Goal: Information Seeking & Learning: Check status

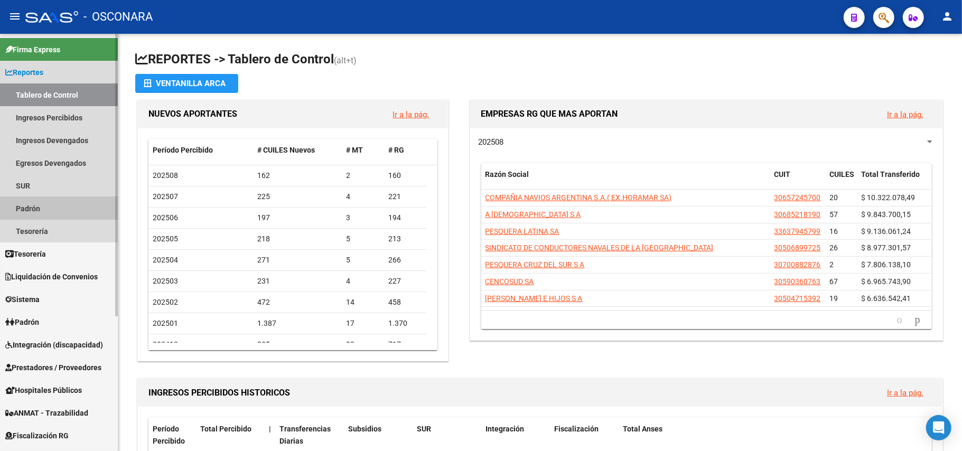
click at [43, 198] on link "Padrón" at bounding box center [59, 208] width 118 height 23
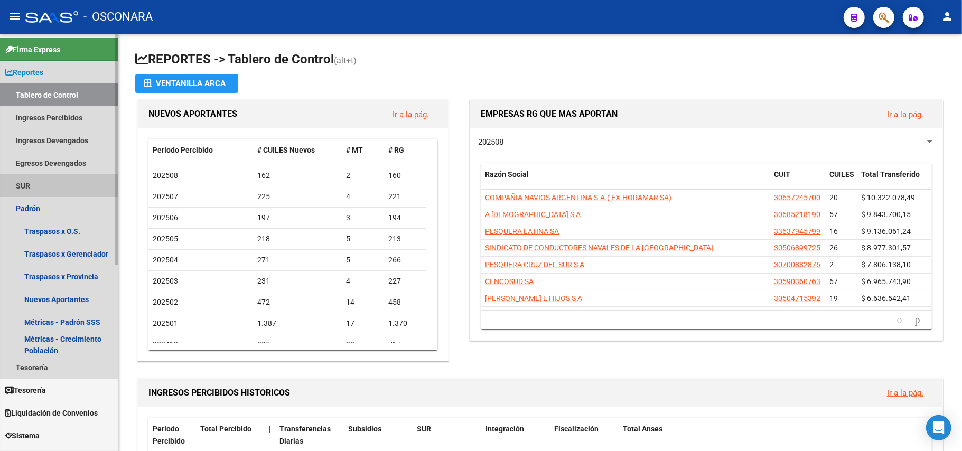
click at [42, 193] on link "SUR" at bounding box center [59, 185] width 118 height 23
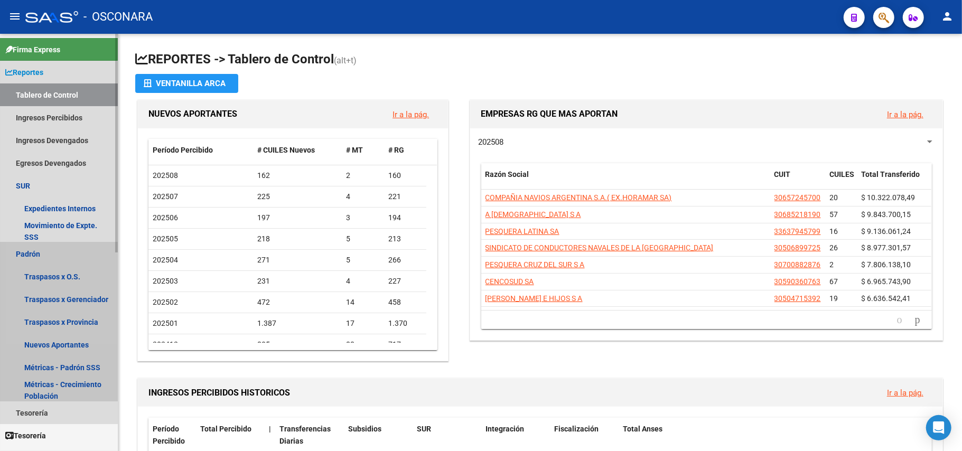
click at [43, 247] on link "Padrón" at bounding box center [59, 254] width 118 height 23
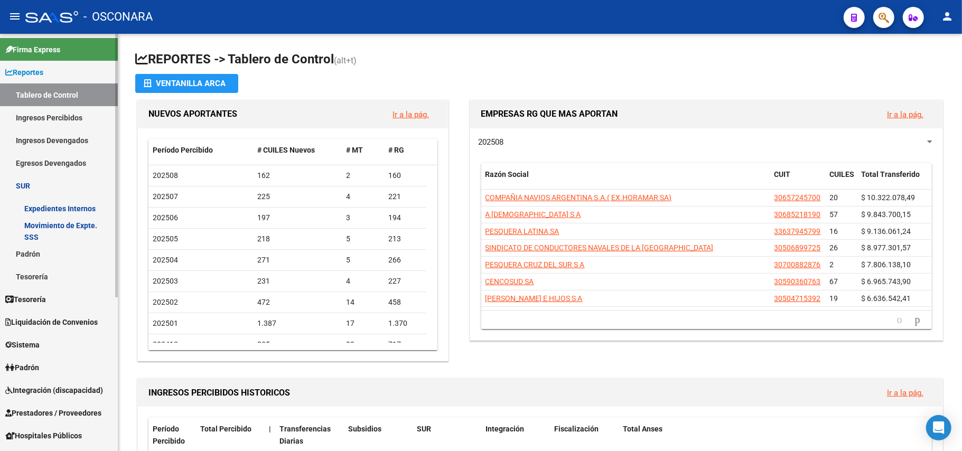
click at [28, 360] on link "Padrón" at bounding box center [59, 367] width 118 height 23
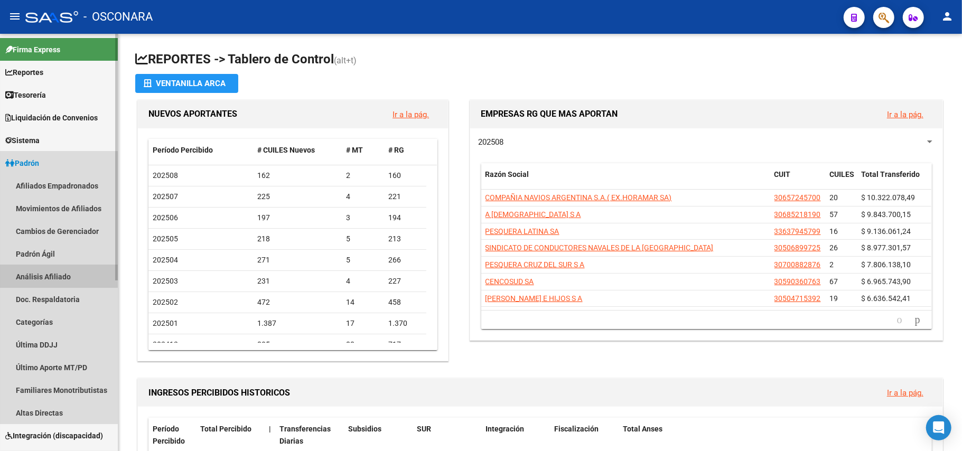
click at [57, 272] on link "Análisis Afiliado" at bounding box center [59, 276] width 118 height 23
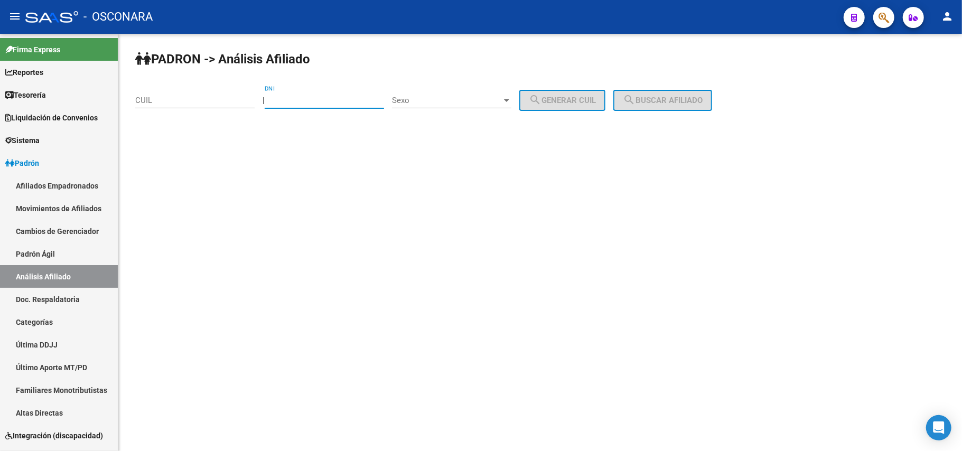
click at [311, 96] on input "DNI" at bounding box center [324, 101] width 119 height 10
paste input "38463718"
type input "38463718"
click at [509, 100] on div at bounding box center [506, 100] width 5 height 3
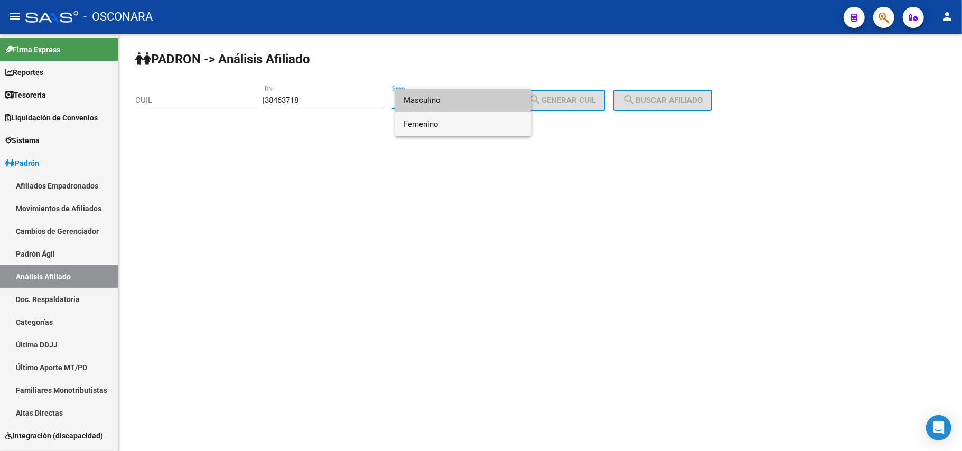
drag, startPoint x: 486, startPoint y: 129, endPoint x: 498, endPoint y: 127, distance: 11.9
click at [486, 130] on span "Femenino" at bounding box center [463, 125] width 119 height 24
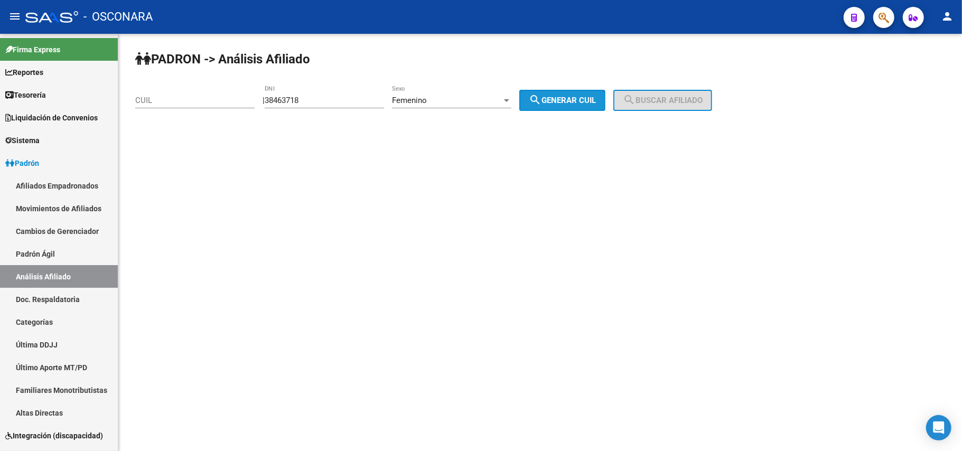
click at [575, 98] on span "search Generar CUIL" at bounding box center [562, 101] width 67 height 10
type input "27-38463718-9"
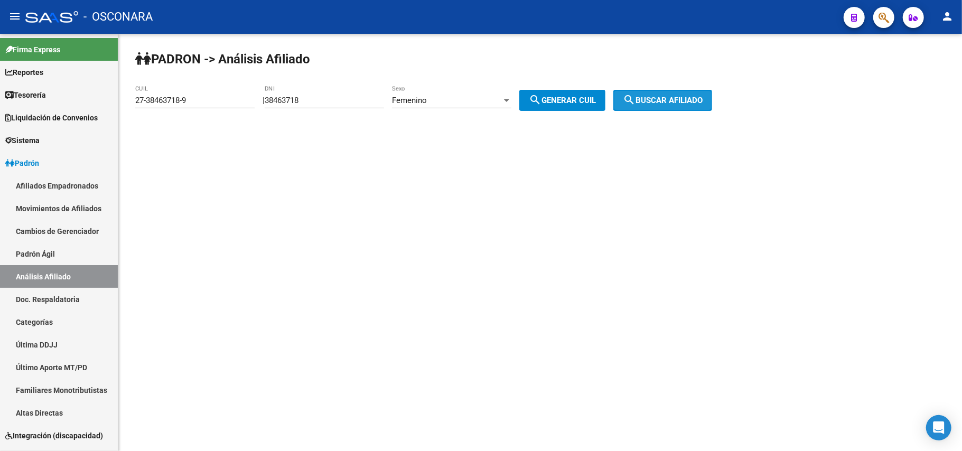
click at [673, 98] on span "search Buscar afiliado" at bounding box center [663, 101] width 80 height 10
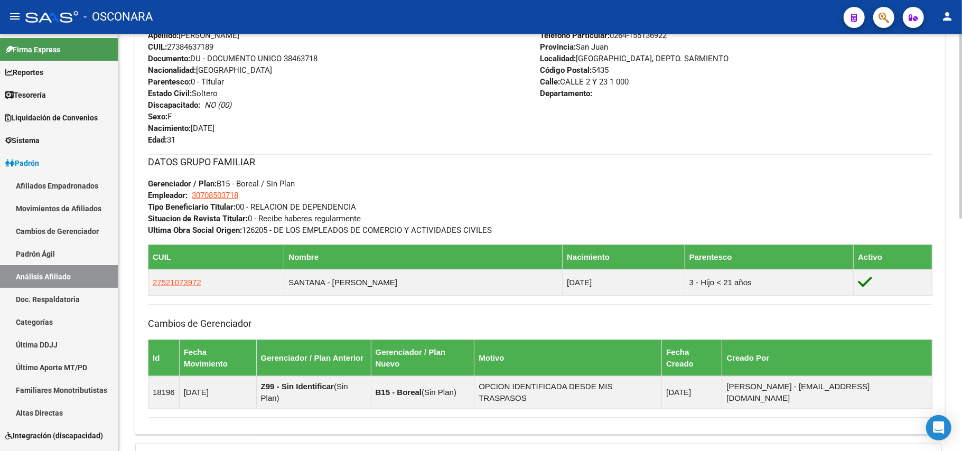
scroll to position [526, 0]
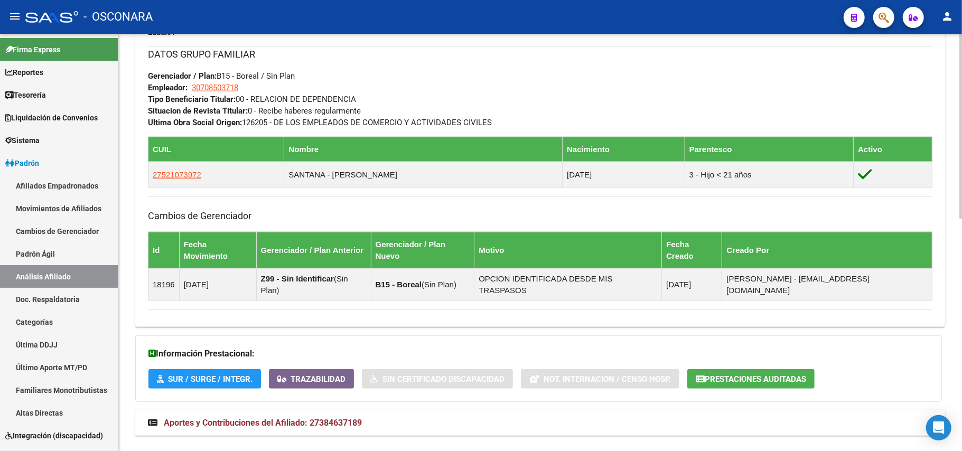
click at [356, 418] on span "Aportes y Contribuciones del Afiliado: 27384637189" at bounding box center [263, 423] width 198 height 10
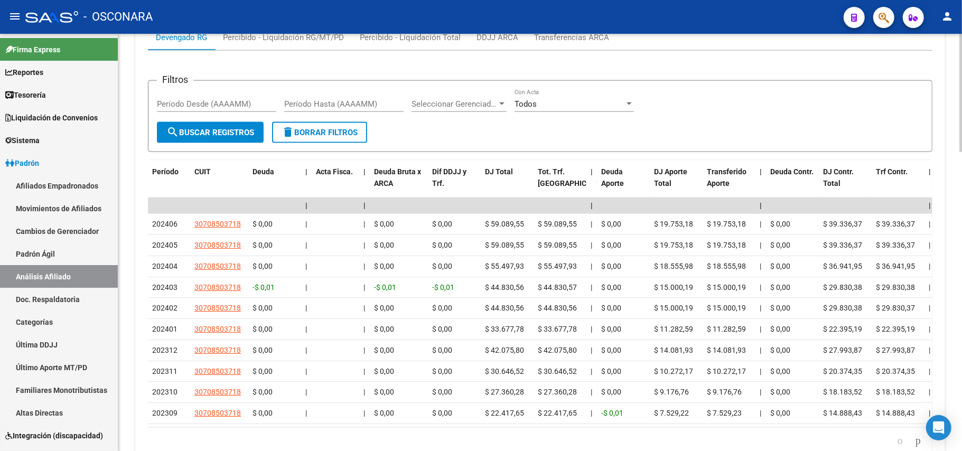
scroll to position [1011, 0]
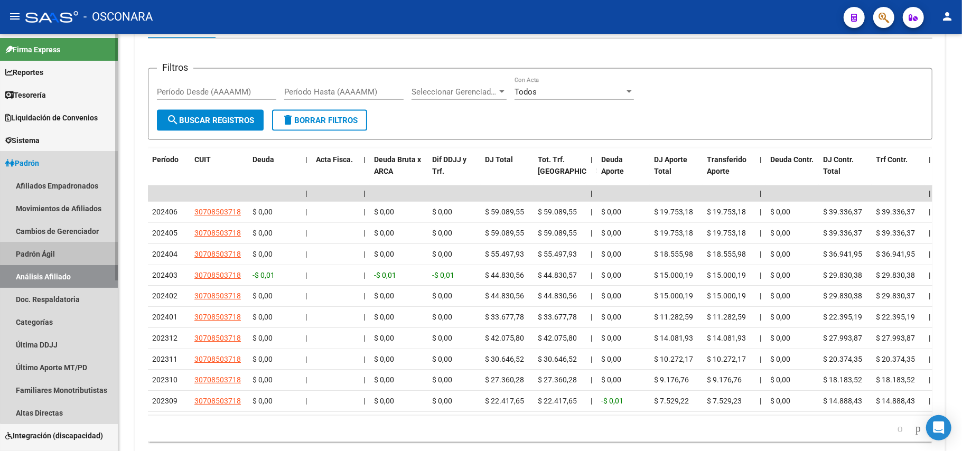
click at [75, 259] on link "Padrón Ágil" at bounding box center [59, 254] width 118 height 23
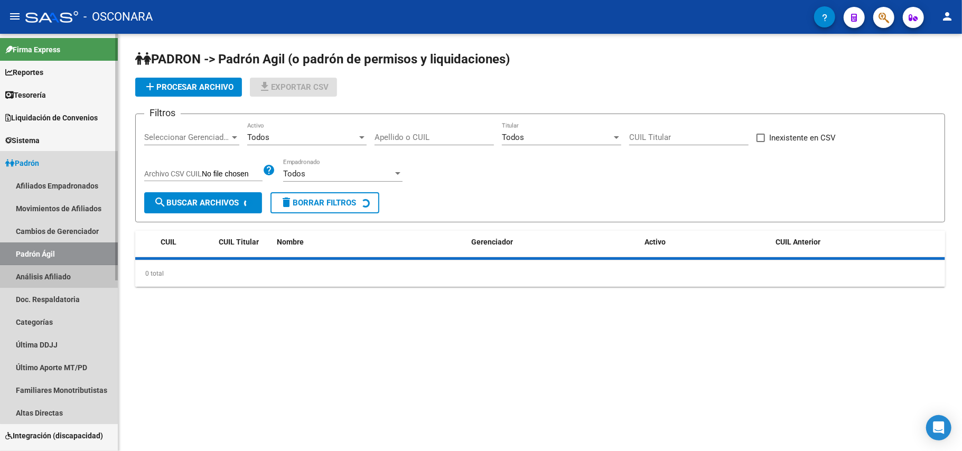
click at [76, 274] on link "Análisis Afiliado" at bounding box center [59, 276] width 118 height 23
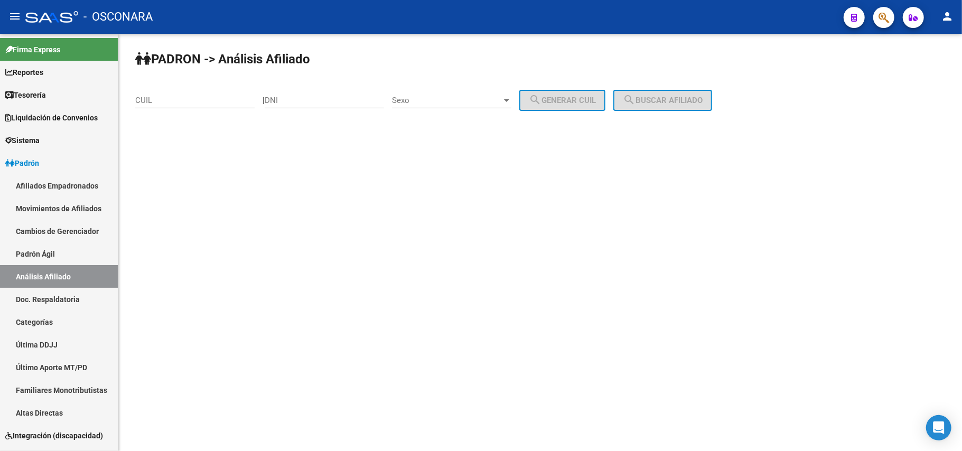
click at [299, 96] on input "DNI" at bounding box center [324, 101] width 119 height 10
click at [233, 96] on input "CUIL" at bounding box center [194, 101] width 119 height 10
click at [203, 101] on input "27-34019805" at bounding box center [194, 101] width 119 height 10
type input "27-34019805-6"
click at [689, 87] on div "PADRON -> Análisis Afiliado 27-34019805-6 CUIL | DNI Sexo Sexo search Generar C…" at bounding box center [540, 89] width 844 height 111
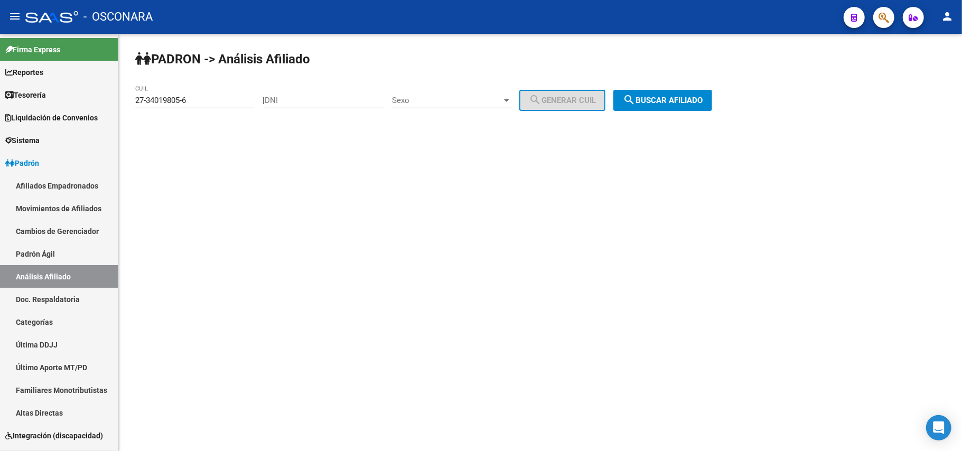
click at [685, 94] on button "search Buscar afiliado" at bounding box center [663, 100] width 99 height 21
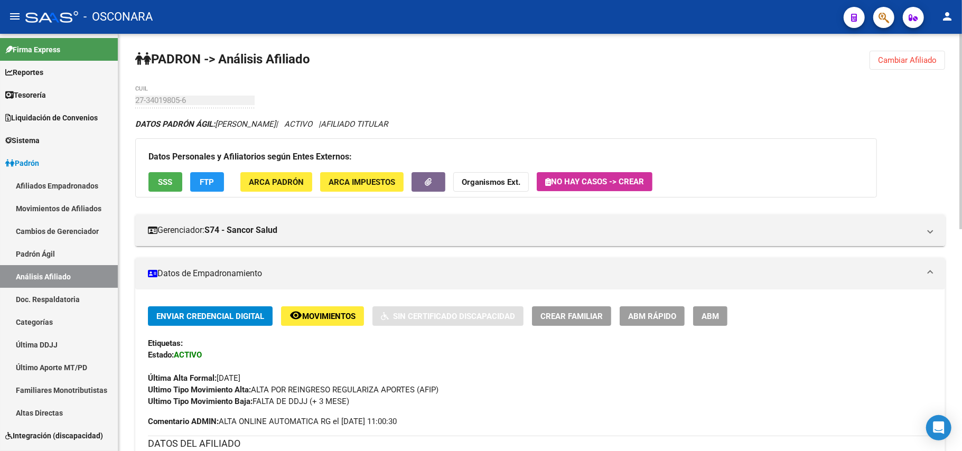
click at [165, 181] on span "SSS" at bounding box center [166, 183] width 14 height 10
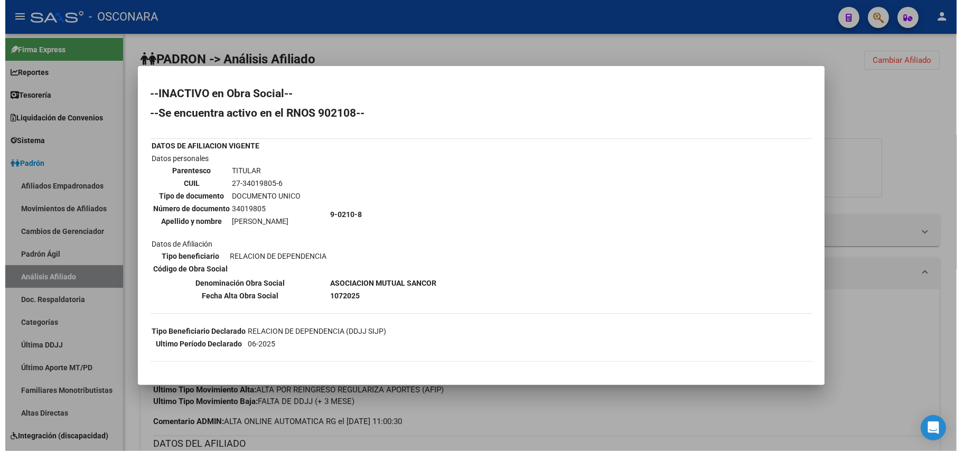
scroll to position [103, 0]
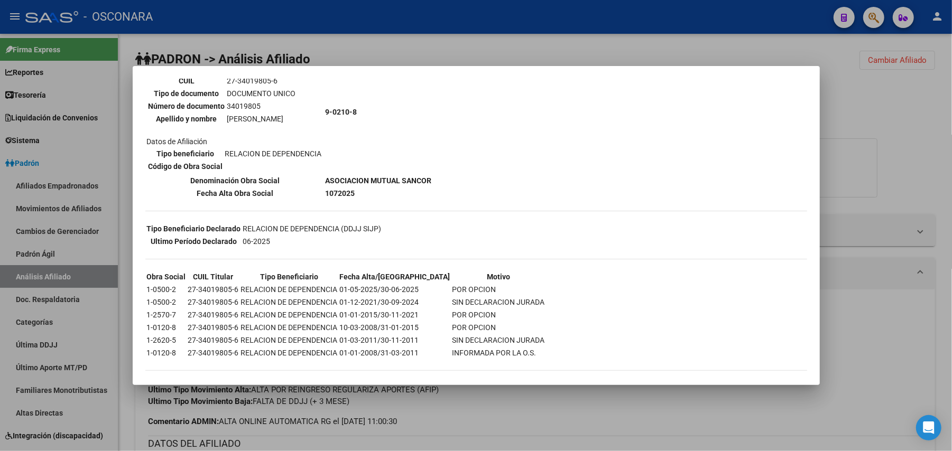
click at [557, 378] on mat-dialog-container "--INACTIVO en Obra Social-- --Se encuentra activo en el RNOS 902108-- DATOS DE …" at bounding box center [476, 225] width 687 height 319
click at [554, 402] on div at bounding box center [476, 225] width 952 height 451
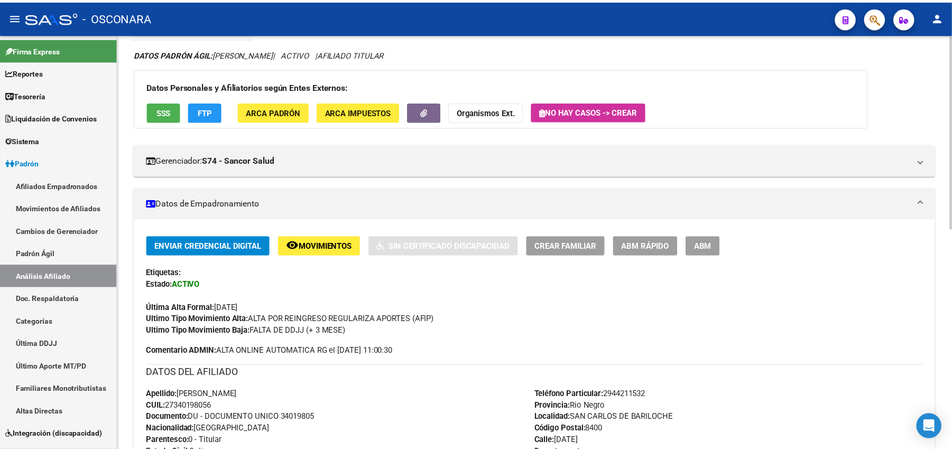
scroll to position [0, 0]
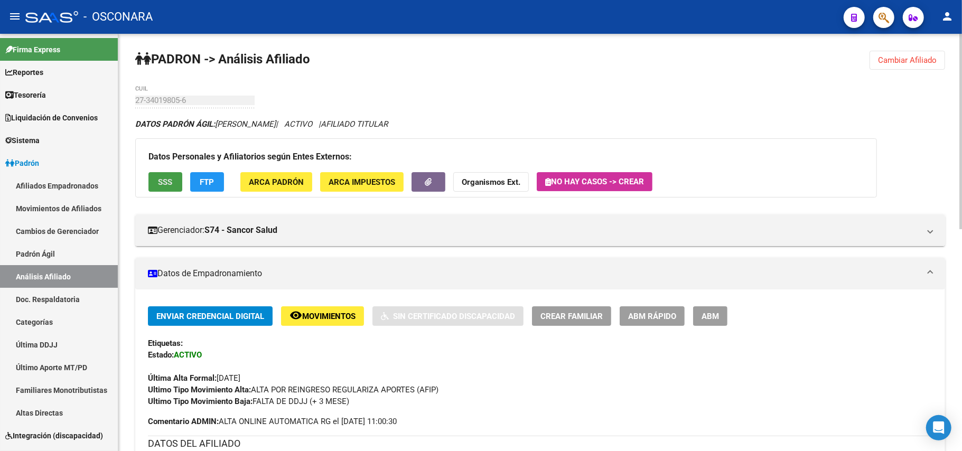
click at [155, 187] on button "SSS" at bounding box center [165, 182] width 34 height 20
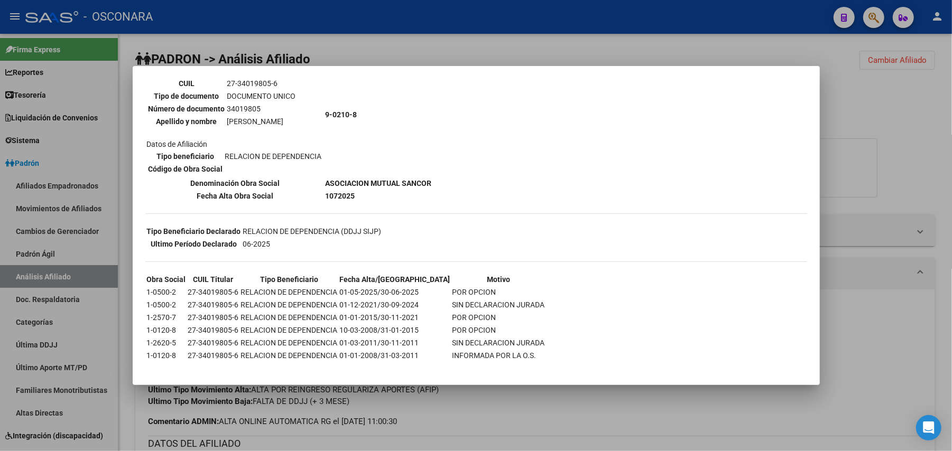
scroll to position [103, 0]
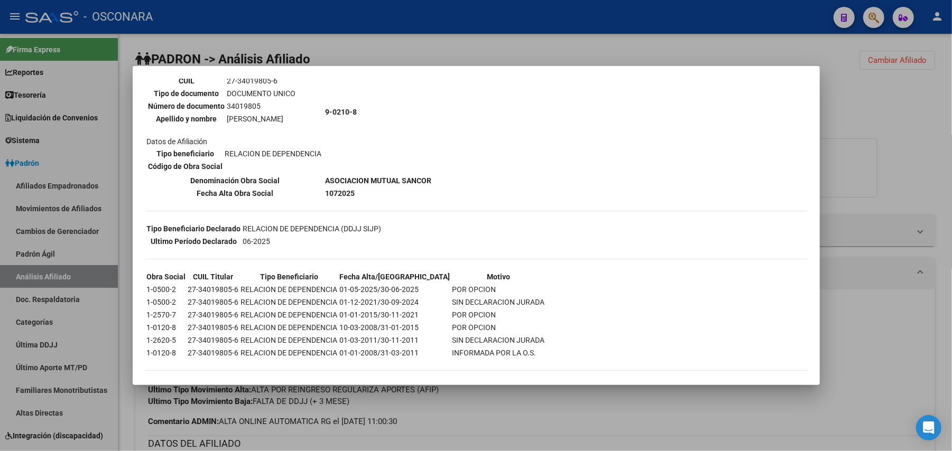
click at [590, 430] on div at bounding box center [476, 225] width 952 height 451
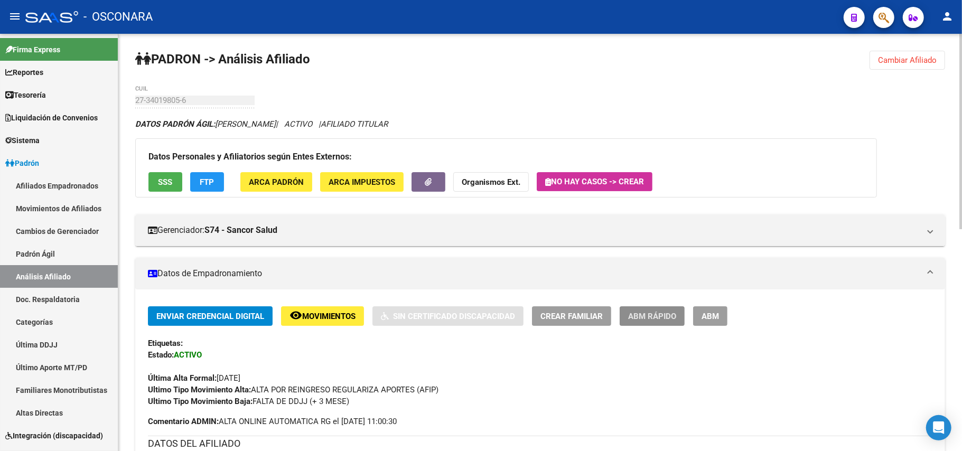
click at [651, 313] on span "ABM Rápido" at bounding box center [652, 317] width 48 height 10
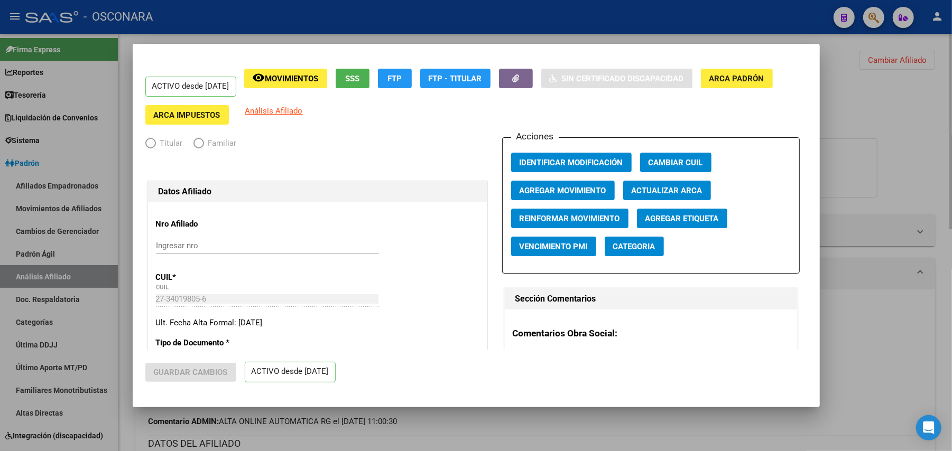
radio input "true"
type input "30-70733230-8"
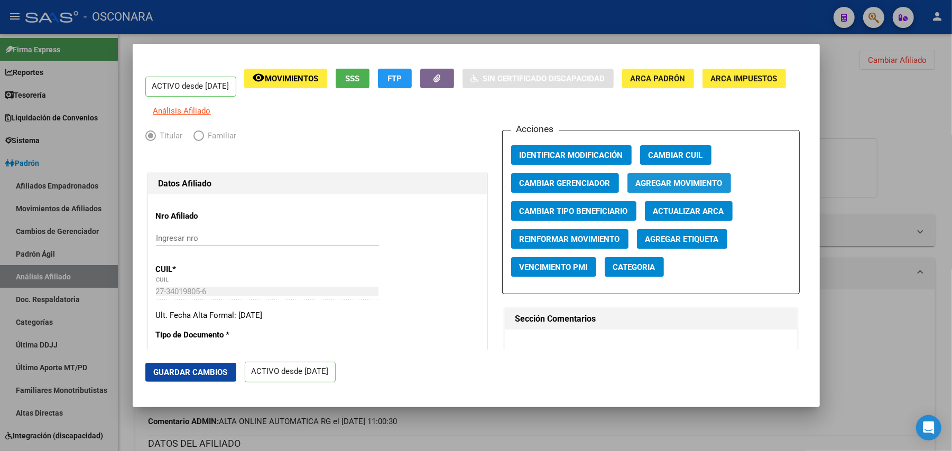
click at [660, 188] on span "Agregar Movimiento" at bounding box center [679, 184] width 87 height 10
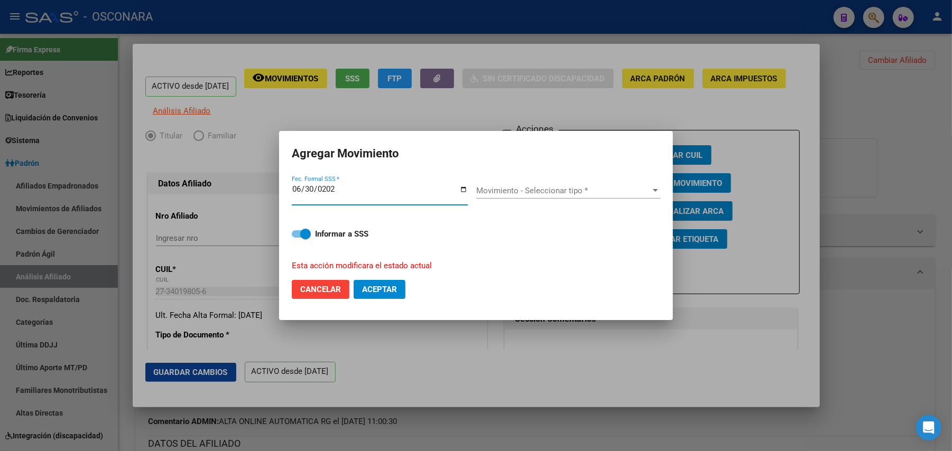
type input "[DATE]"
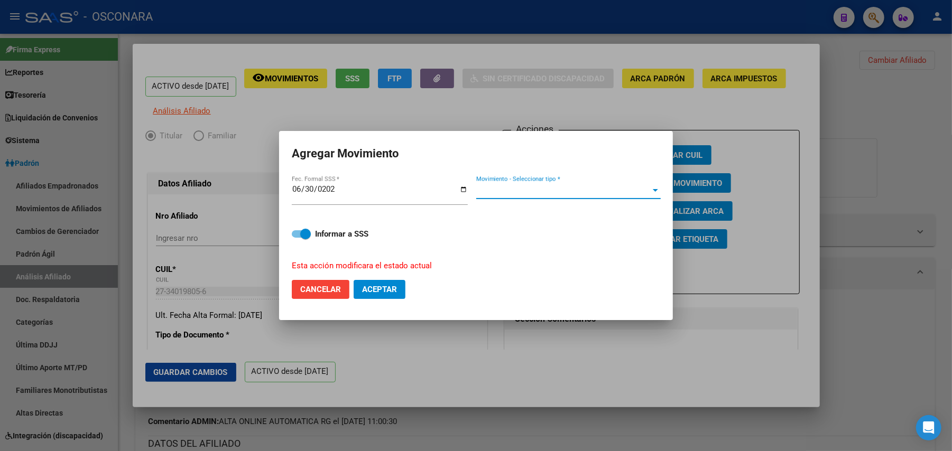
click at [599, 190] on span "Movimiento - Seleccionar tipo *" at bounding box center [563, 191] width 175 height 10
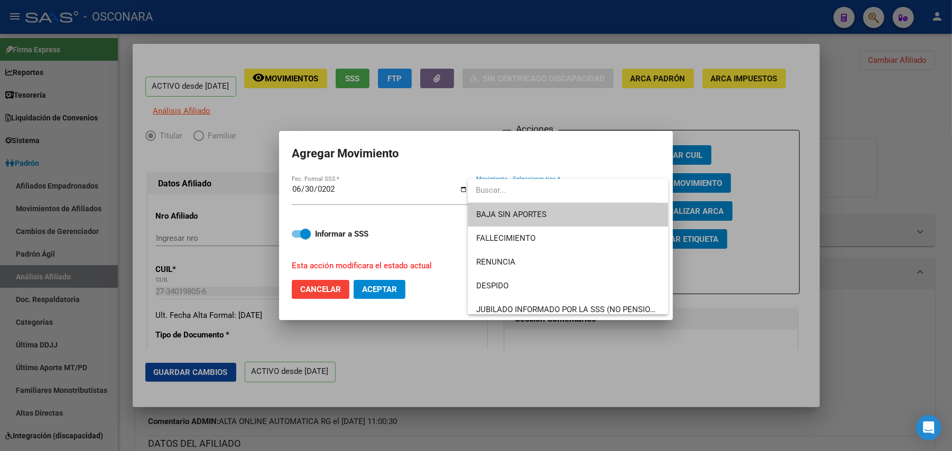
click at [473, 377] on div at bounding box center [476, 225] width 952 height 451
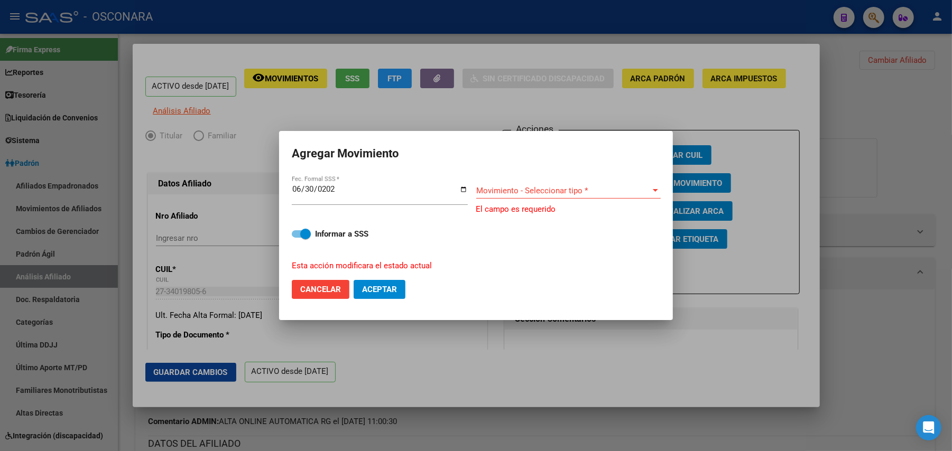
click at [377, 68] on div at bounding box center [476, 225] width 952 height 451
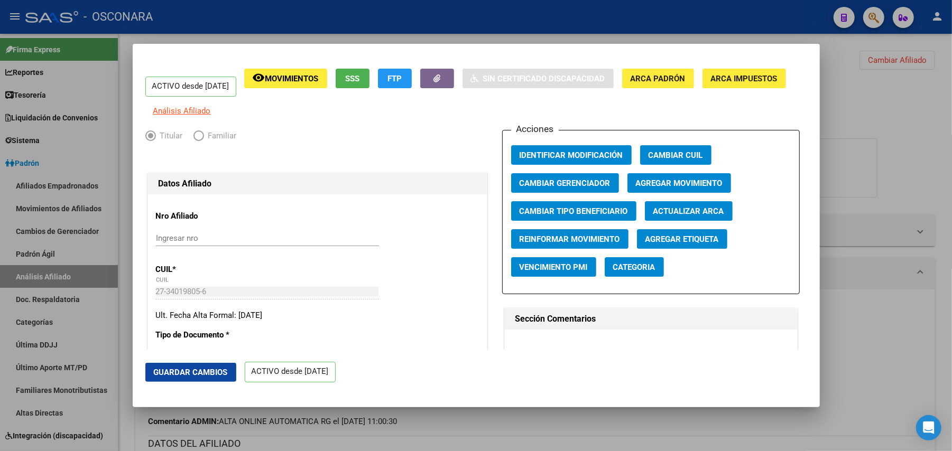
click at [369, 71] on button "SSS" at bounding box center [353, 79] width 34 height 20
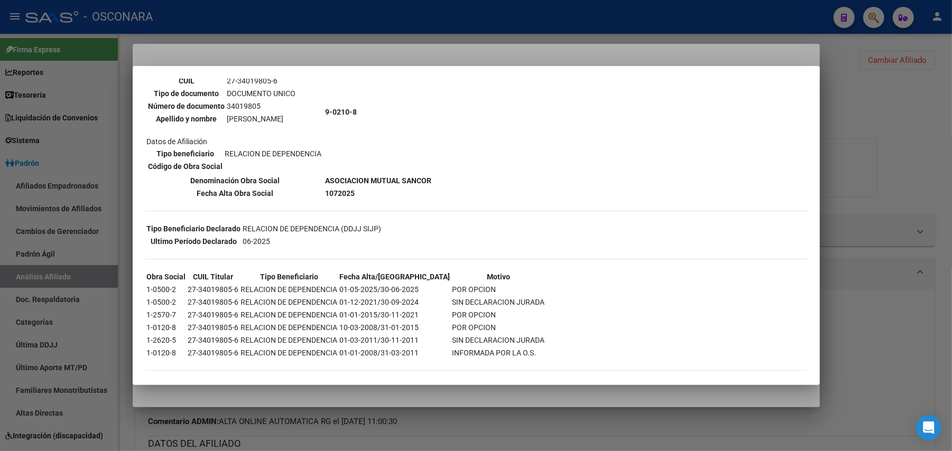
click at [491, 433] on div at bounding box center [476, 225] width 952 height 451
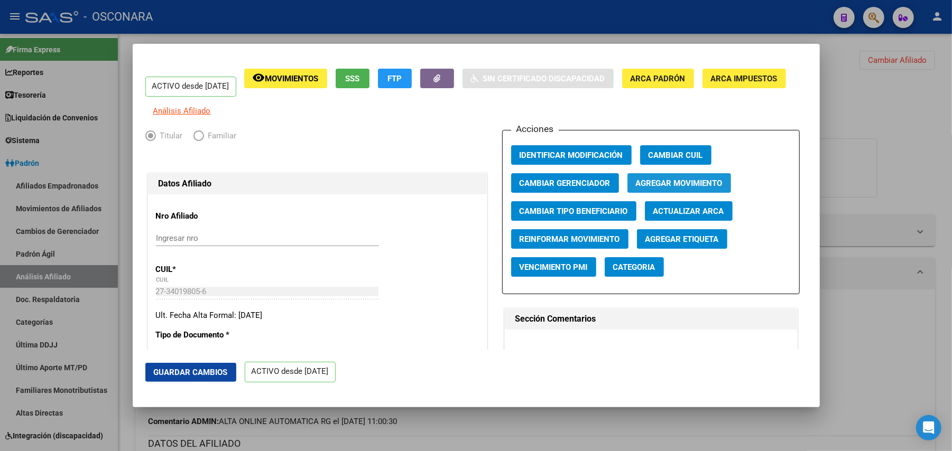
click at [647, 188] on span "Agregar Movimiento" at bounding box center [679, 184] width 87 height 10
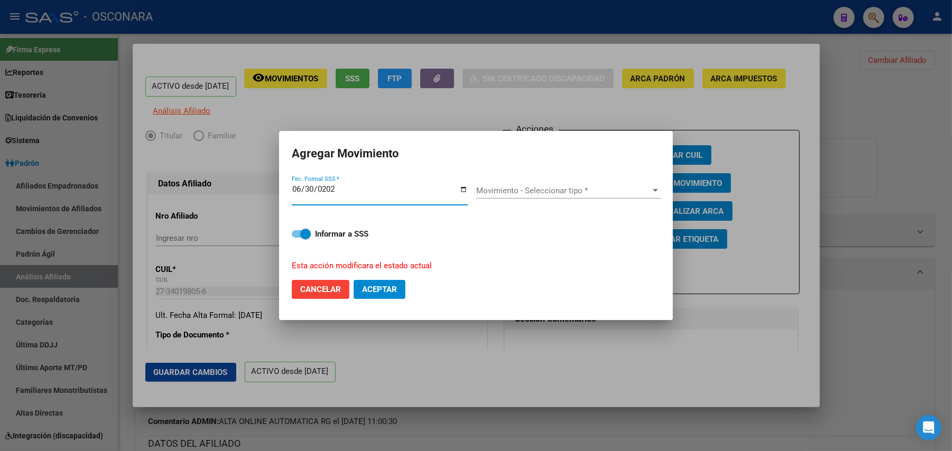
type input "[DATE]"
click at [645, 184] on div "Movimiento - Seleccionar tipo * Movimiento - Seleccionar tipo *" at bounding box center [568, 191] width 184 height 16
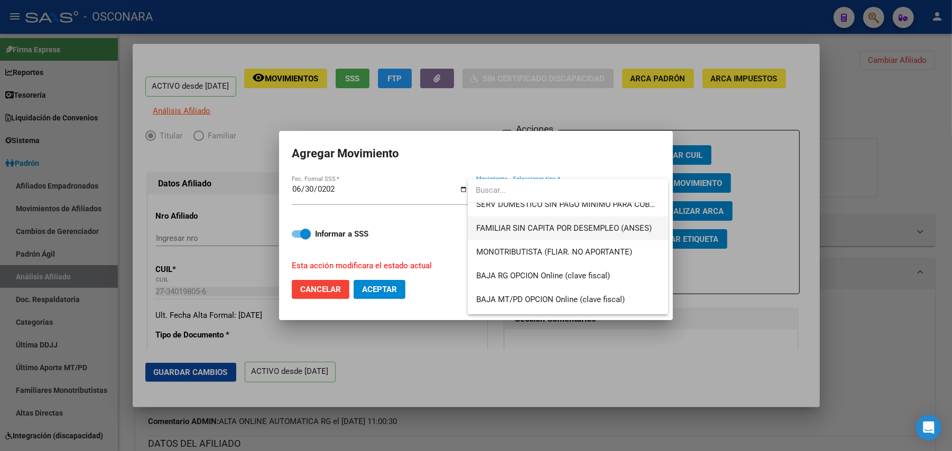
scroll to position [628, 0]
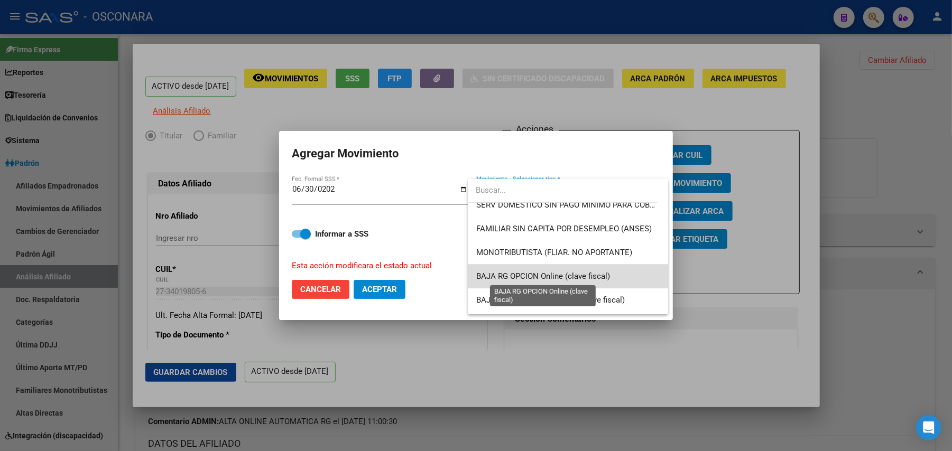
click at [575, 281] on span "BAJA RG OPCION Online (clave fiscal)" at bounding box center [543, 277] width 134 height 10
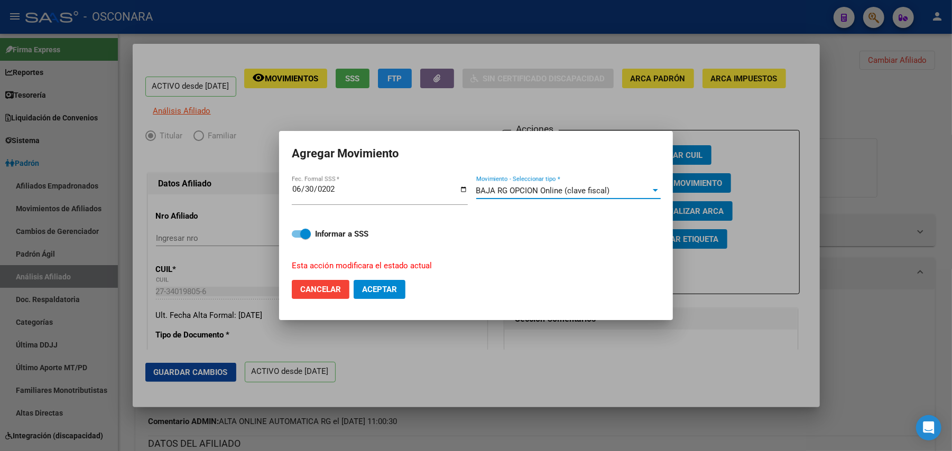
click at [296, 234] on span at bounding box center [301, 233] width 19 height 7
click at [296, 238] on input "Informar a SSS" at bounding box center [296, 238] width 1 height 1
checkbox input "false"
click at [383, 285] on span "Aceptar" at bounding box center [379, 290] width 35 height 10
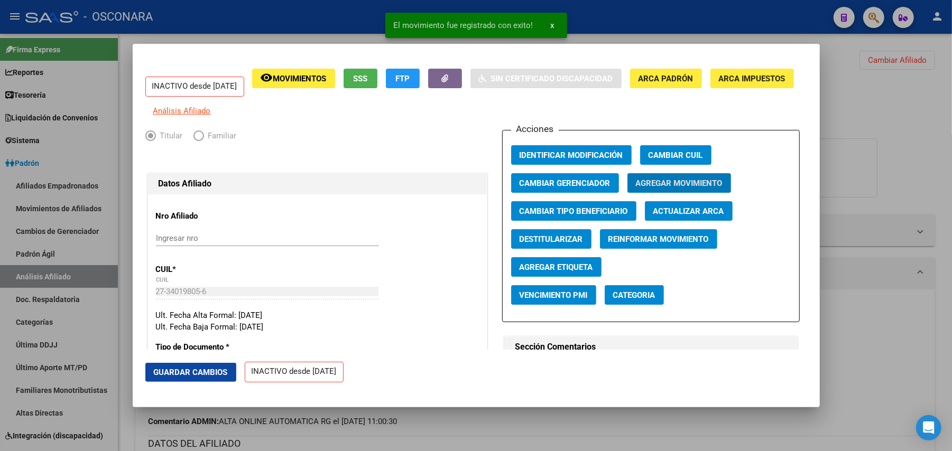
click at [222, 366] on button "Guardar Cambios" at bounding box center [190, 372] width 91 height 19
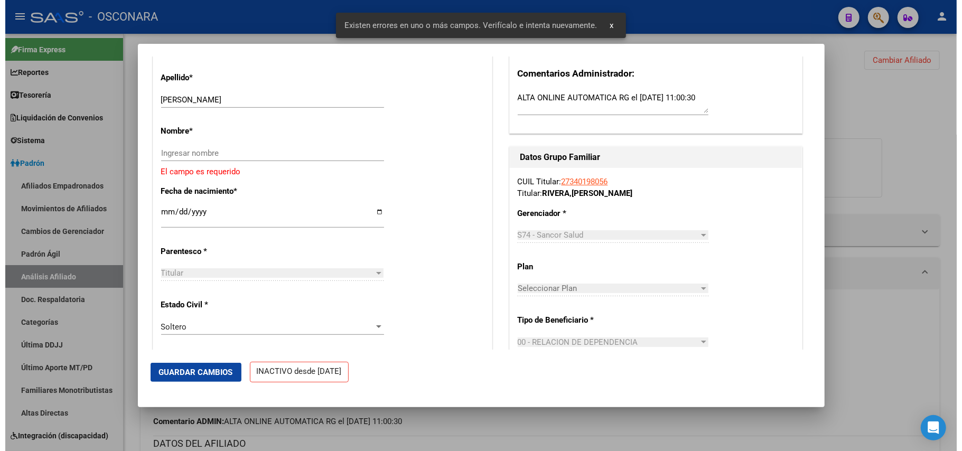
scroll to position [352, 0]
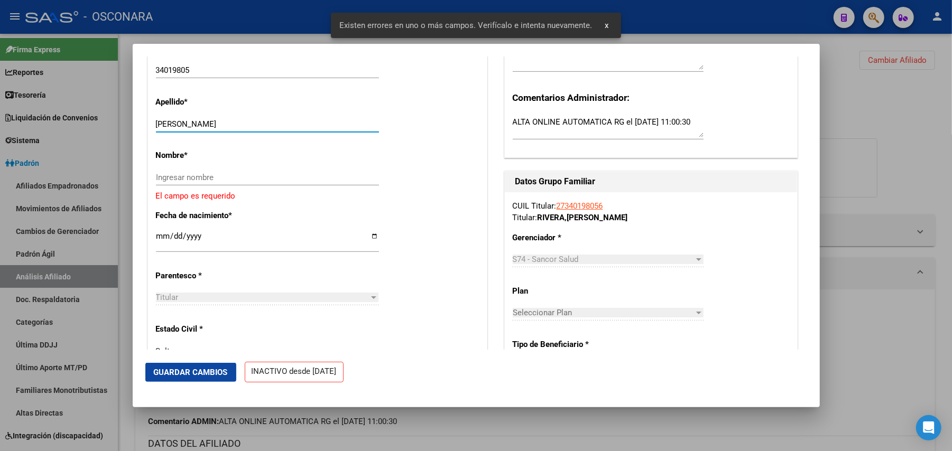
drag, startPoint x: 182, startPoint y: 129, endPoint x: 237, endPoint y: 123, distance: 55.3
click at [237, 123] on div "Apellido * [PERSON_NAME] Ingresar apellido" at bounding box center [317, 114] width 323 height 53
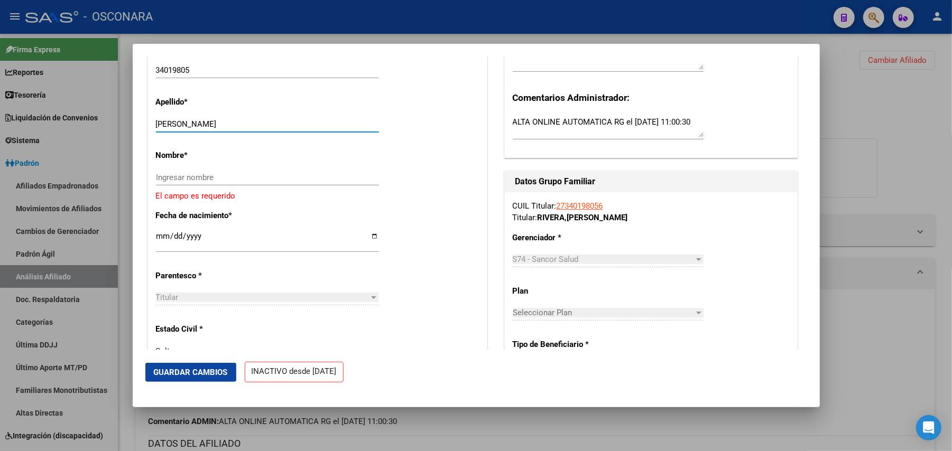
drag, startPoint x: 237, startPoint y: 125, endPoint x: 229, endPoint y: 132, distance: 10.8
click at [229, 129] on input "[PERSON_NAME]" at bounding box center [267, 124] width 223 height 10
drag, startPoint x: 238, startPoint y: 133, endPoint x: 184, endPoint y: 133, distance: 53.4
click at [184, 129] on input "[PERSON_NAME]" at bounding box center [267, 124] width 223 height 10
type input "RIVERA"
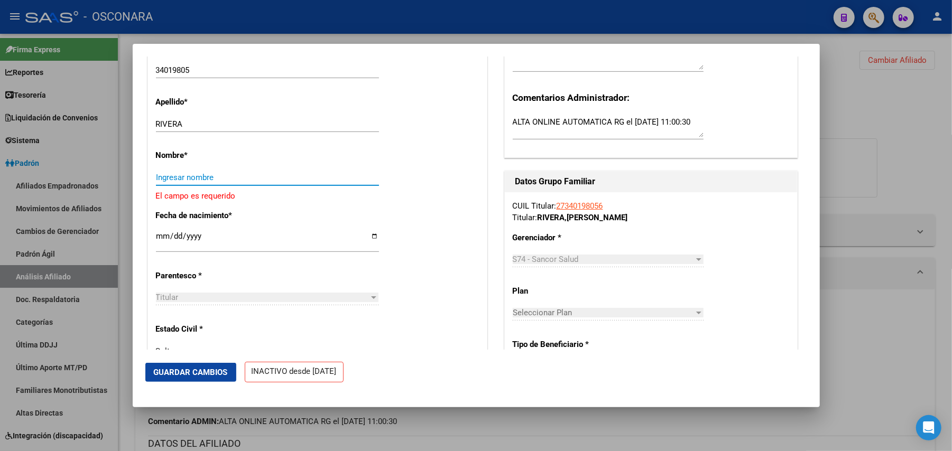
paste input "[PERSON_NAME]"
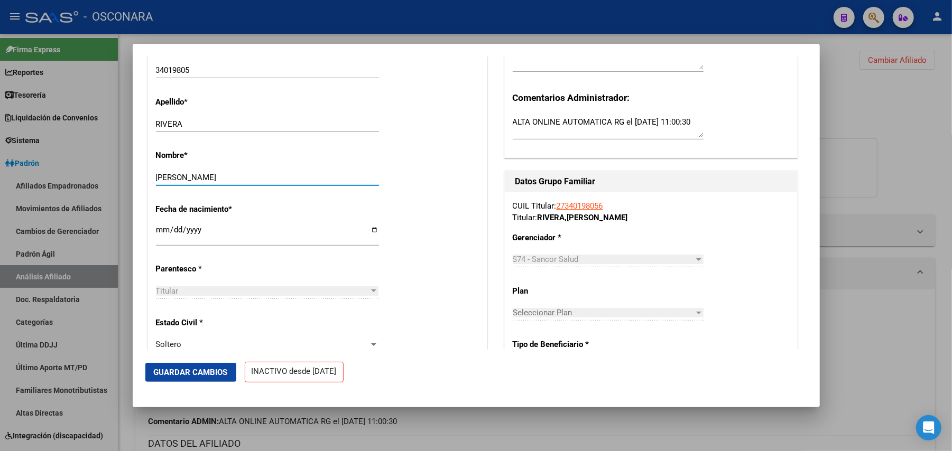
type input "[PERSON_NAME]"
click at [199, 370] on span "Guardar Cambios" at bounding box center [191, 373] width 74 height 10
click at [201, 374] on span "Guardar Cambios" at bounding box center [191, 373] width 74 height 10
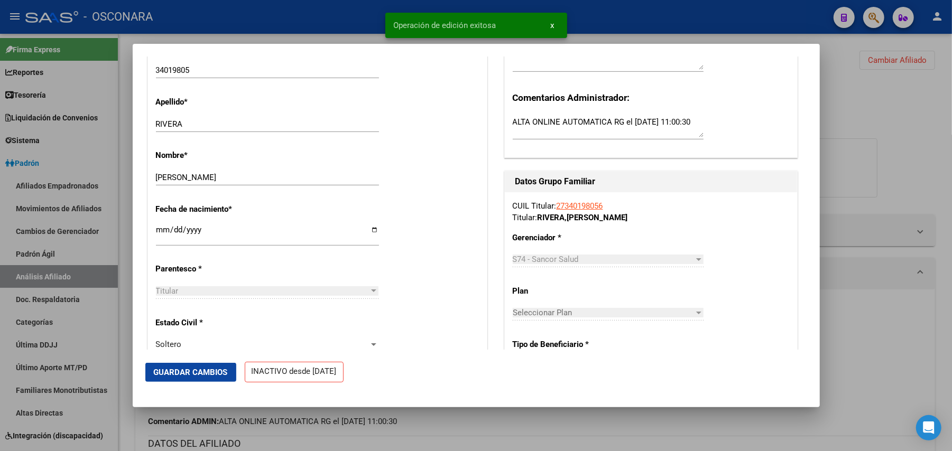
click at [569, 438] on div at bounding box center [476, 225] width 952 height 451
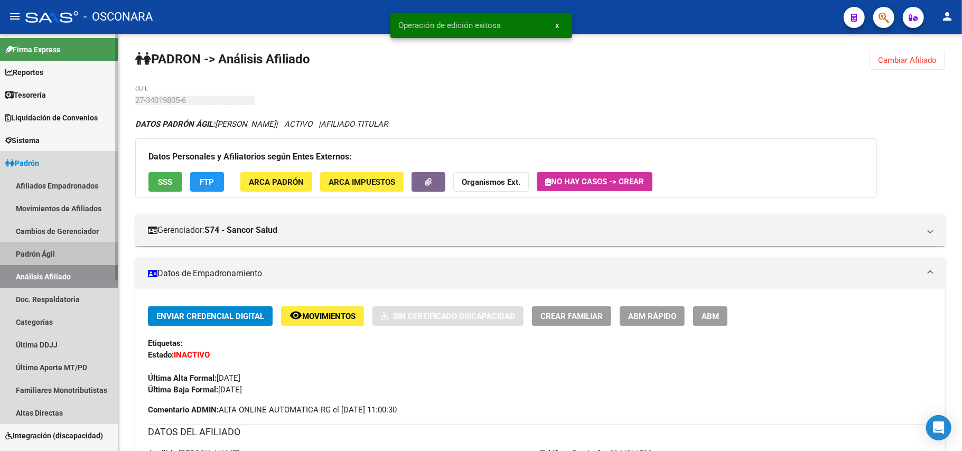
click at [82, 254] on link "Padrón Ágil" at bounding box center [59, 254] width 118 height 23
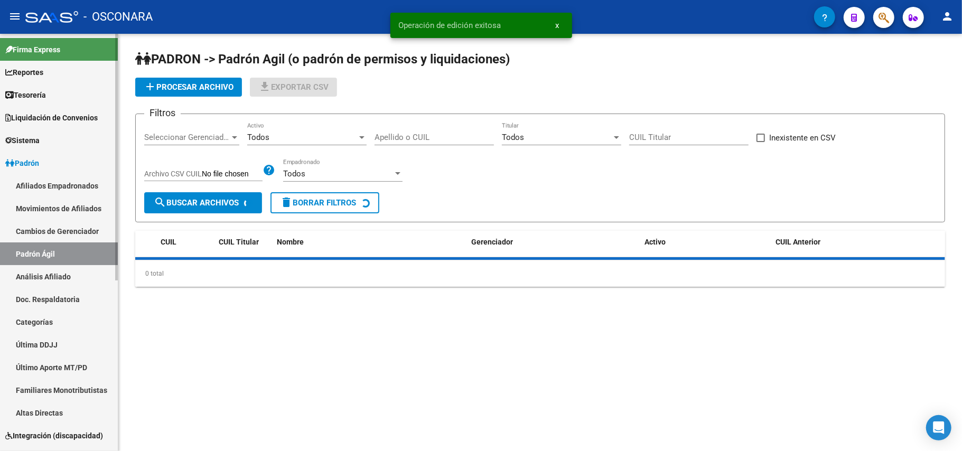
click at [90, 276] on link "Análisis Afiliado" at bounding box center [59, 276] width 118 height 23
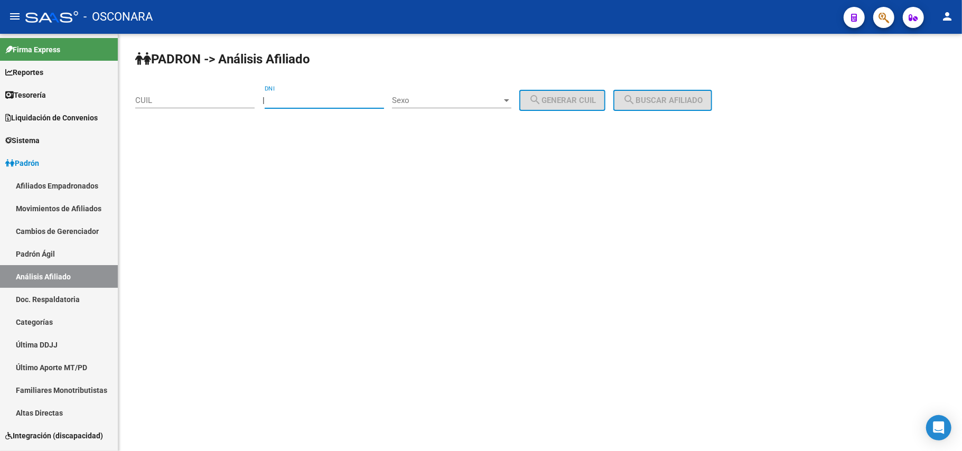
click at [332, 99] on input "DNI" at bounding box center [324, 101] width 119 height 10
type input "28956591"
click at [487, 95] on div "Sexo Sexo" at bounding box center [451, 97] width 119 height 23
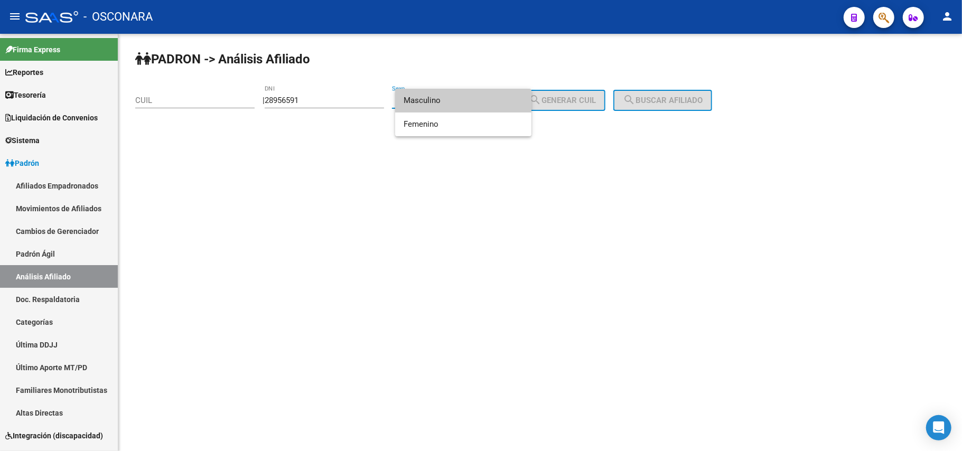
drag, startPoint x: 461, startPoint y: 96, endPoint x: 488, endPoint y: 102, distance: 28.1
click at [461, 96] on span "Masculino" at bounding box center [463, 101] width 119 height 24
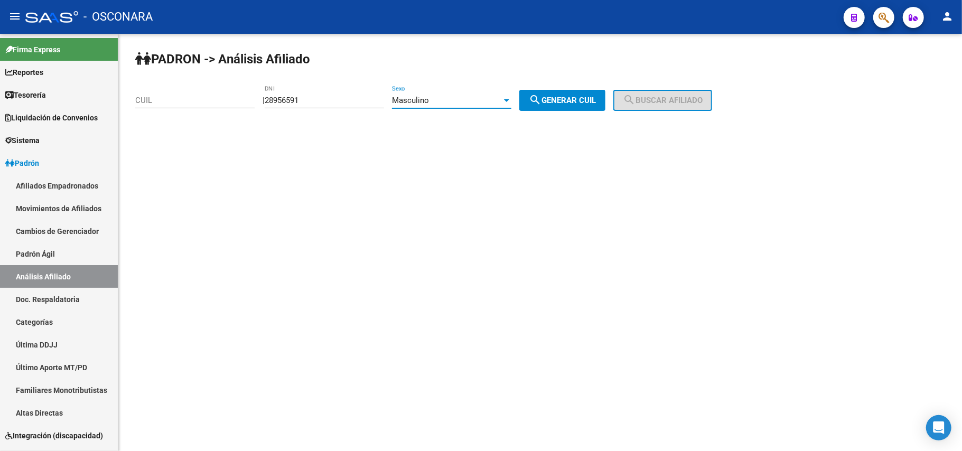
click at [542, 96] on mat-icon "search" at bounding box center [535, 100] width 13 height 13
type input "20-28956591-5"
click at [683, 100] on span "search Buscar afiliado" at bounding box center [663, 101] width 80 height 10
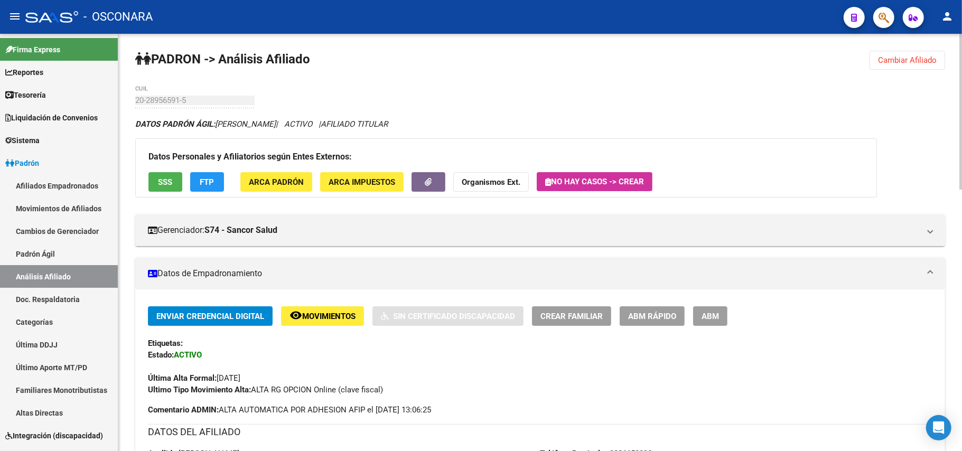
click at [173, 184] on button "SSS" at bounding box center [165, 182] width 34 height 20
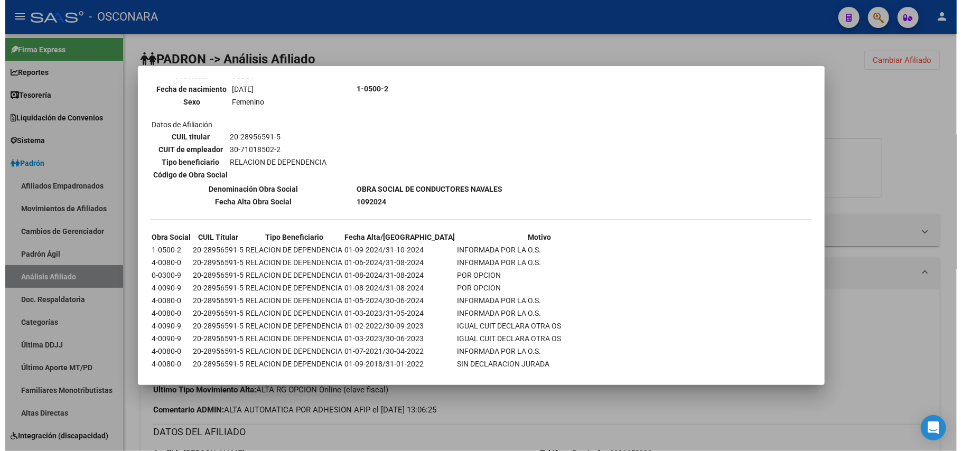
scroll to position [2279, 0]
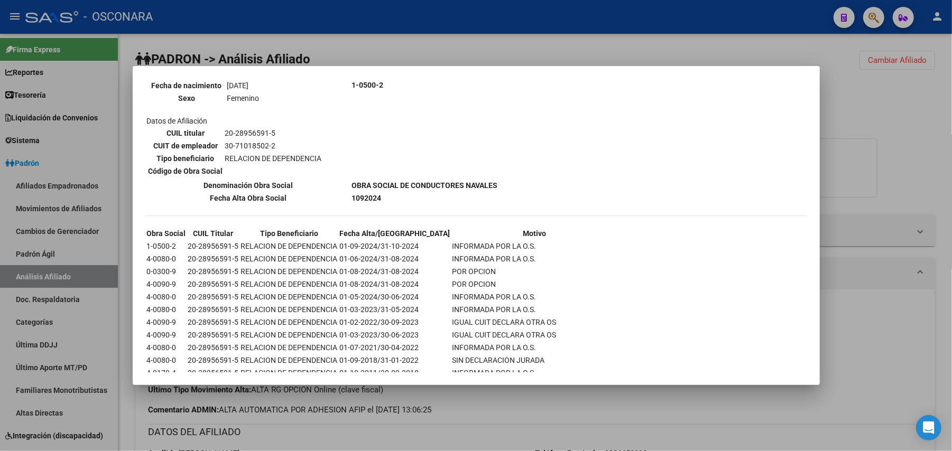
click at [516, 413] on div at bounding box center [476, 225] width 952 height 451
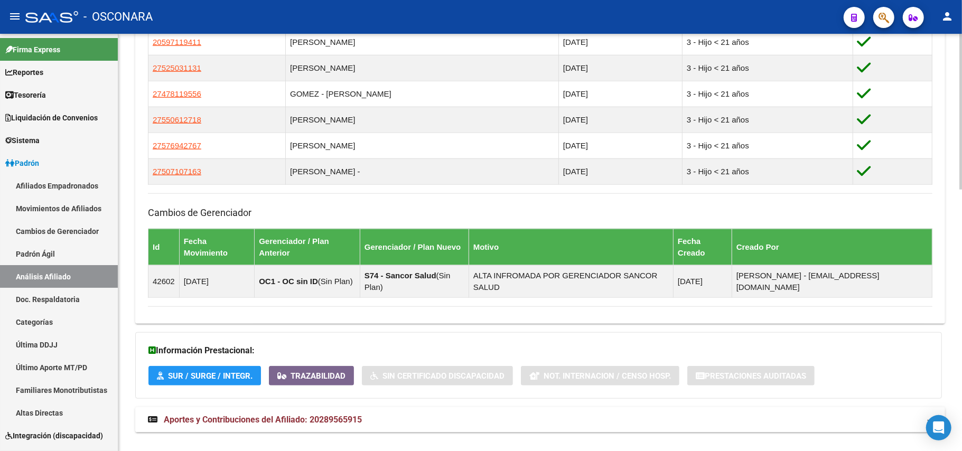
scroll to position [704, 0]
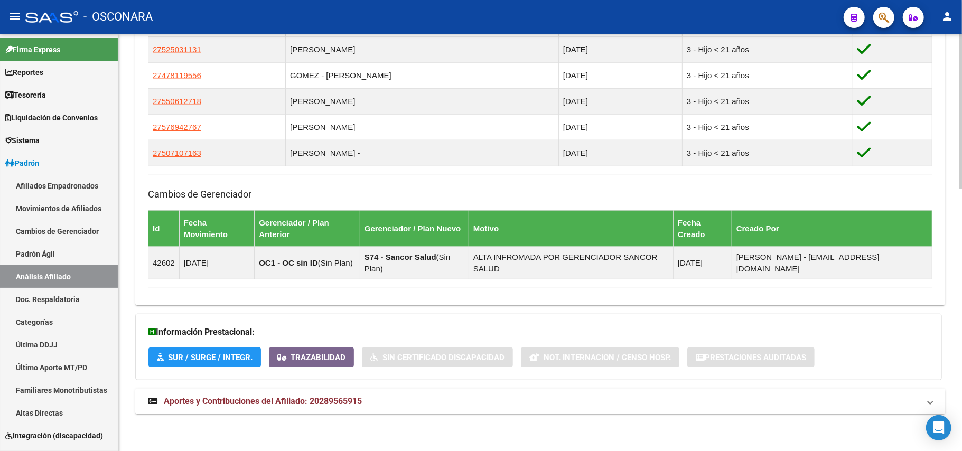
click at [267, 394] on mat-expansion-panel-header "Aportes y Contribuciones del Afiliado: 20289565915" at bounding box center [540, 401] width 810 height 25
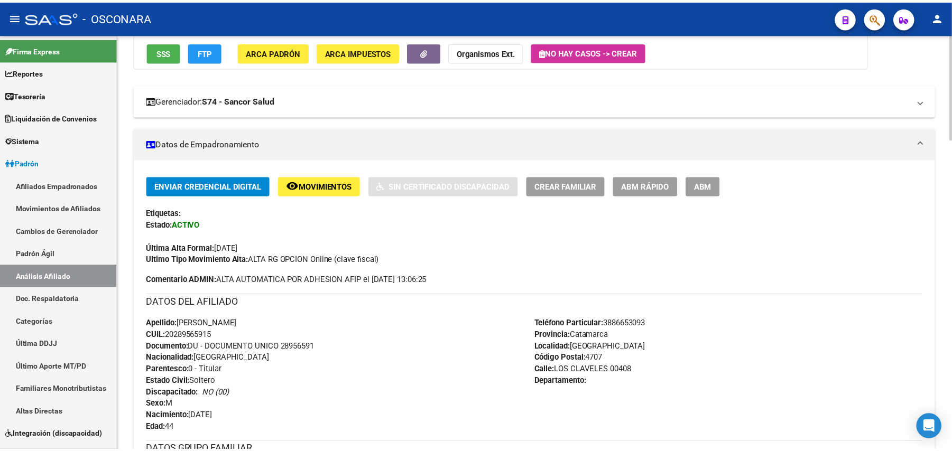
scroll to position [0, 0]
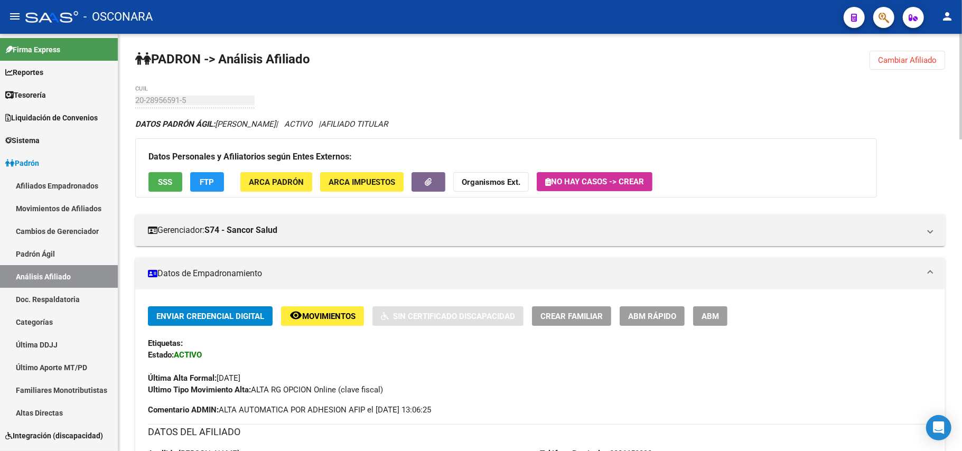
drag, startPoint x: 68, startPoint y: 256, endPoint x: 71, endPoint y: 271, distance: 15.0
click at [68, 255] on link "Padrón Ágil" at bounding box center [59, 254] width 118 height 23
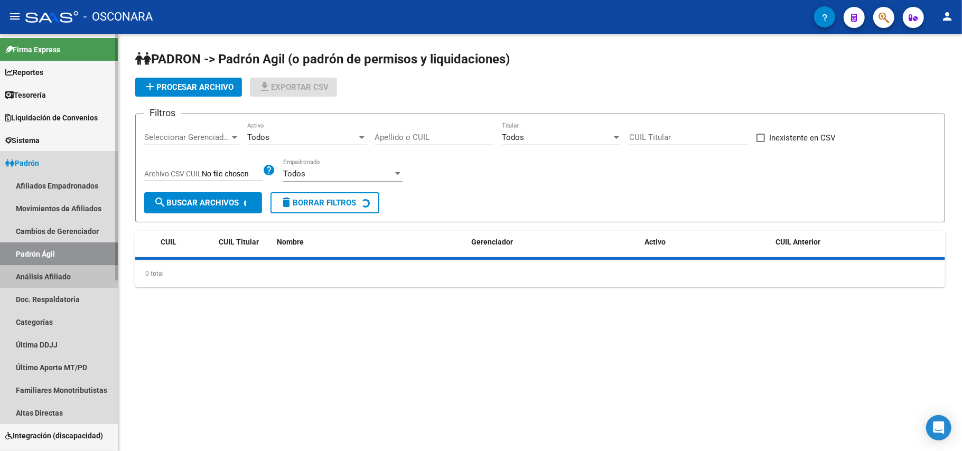
click at [72, 282] on link "Análisis Afiliado" at bounding box center [59, 276] width 118 height 23
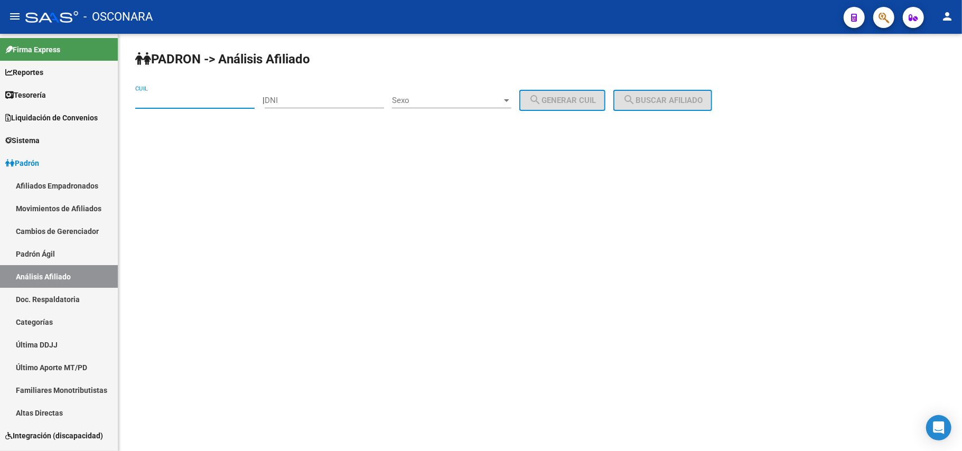
click at [185, 101] on input "CUIL" at bounding box center [194, 101] width 119 height 10
paste input "20-28956591-5"
type input "20-28956591-5"
click at [673, 100] on span "search Buscar afiliado" at bounding box center [663, 101] width 80 height 10
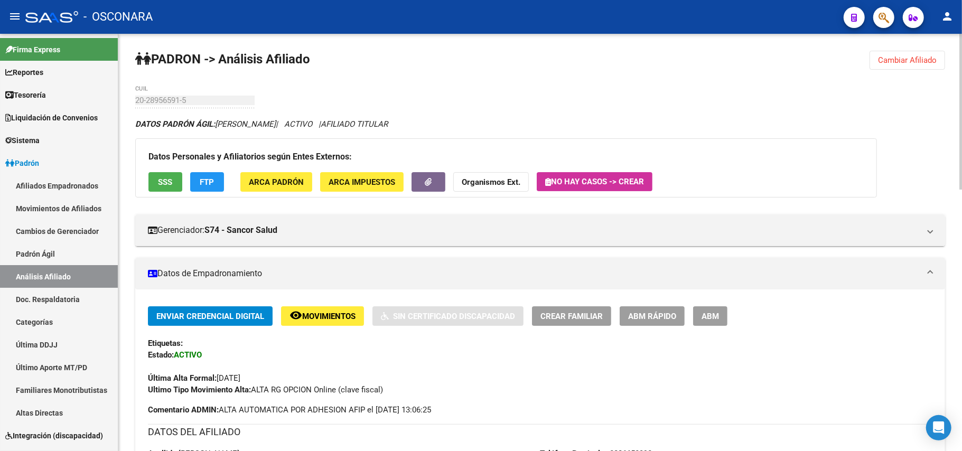
click at [171, 187] on span "SSS" at bounding box center [166, 183] width 14 height 10
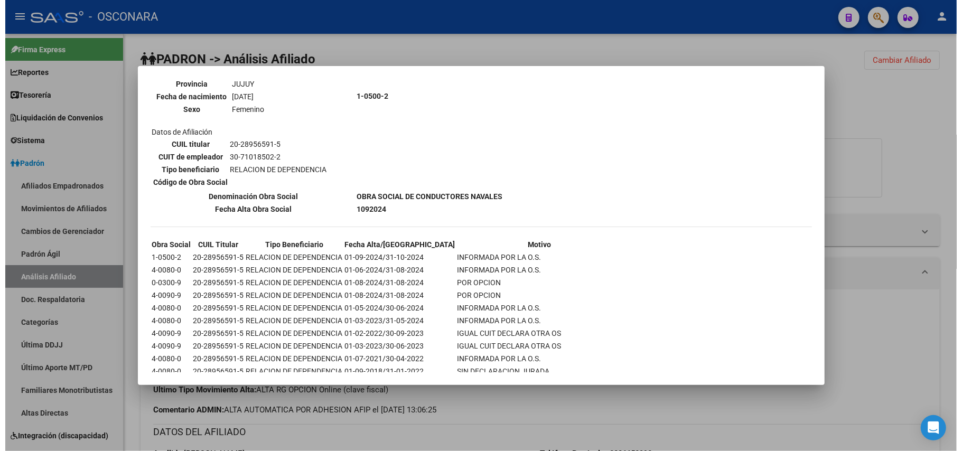
scroll to position [2279, 0]
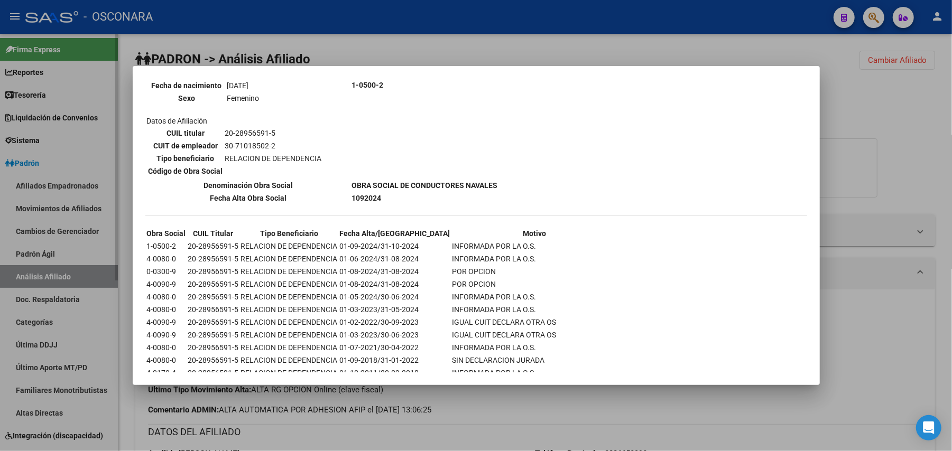
click at [56, 252] on div at bounding box center [476, 225] width 952 height 451
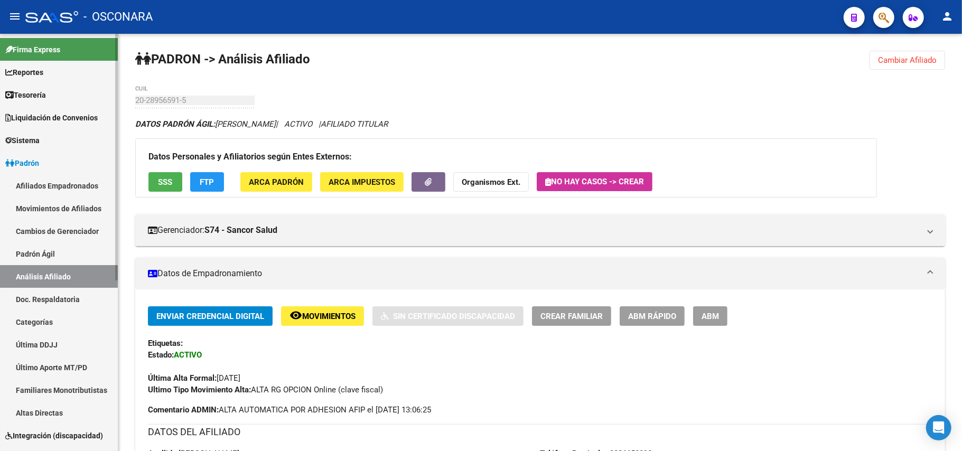
click at [57, 254] on link "Padrón Ágil" at bounding box center [59, 254] width 118 height 23
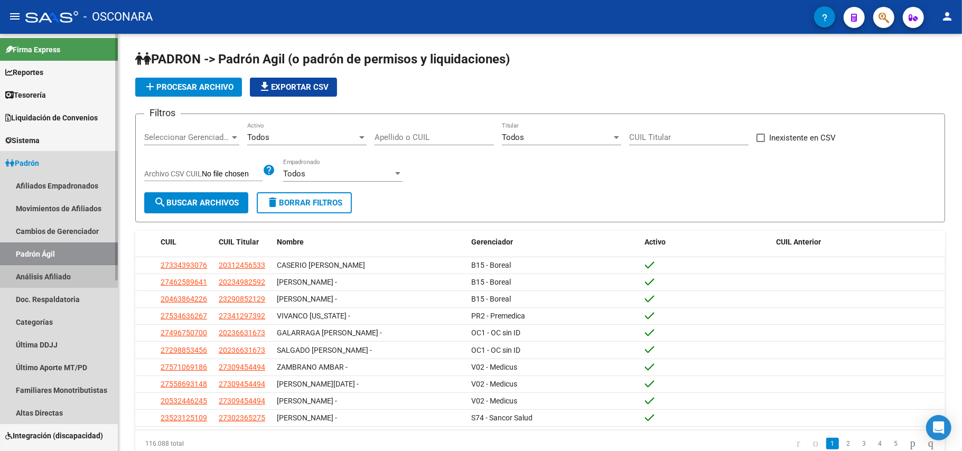
click at [62, 271] on link "Análisis Afiliado" at bounding box center [59, 276] width 118 height 23
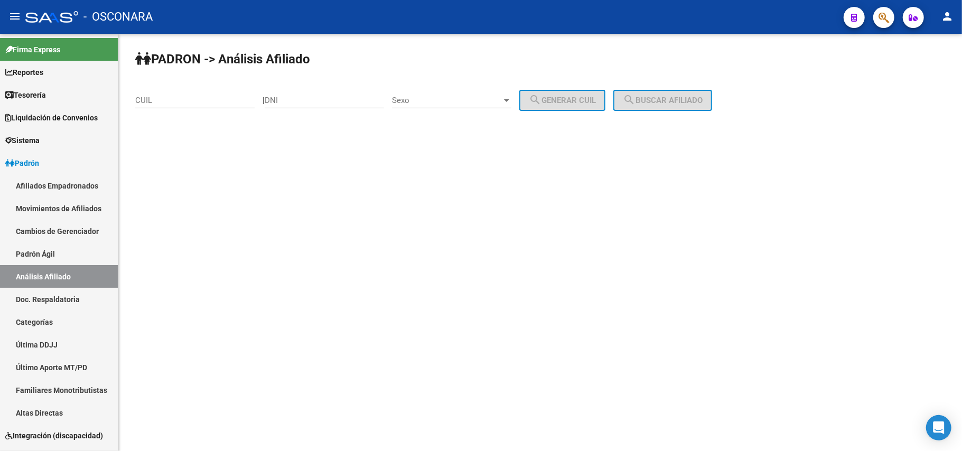
click at [227, 102] on input "CUIL" at bounding box center [194, 101] width 119 height 10
paste input "20-22246357-3"
type input "20-22246357-3"
click at [672, 100] on span "search Buscar afiliado" at bounding box center [663, 101] width 80 height 10
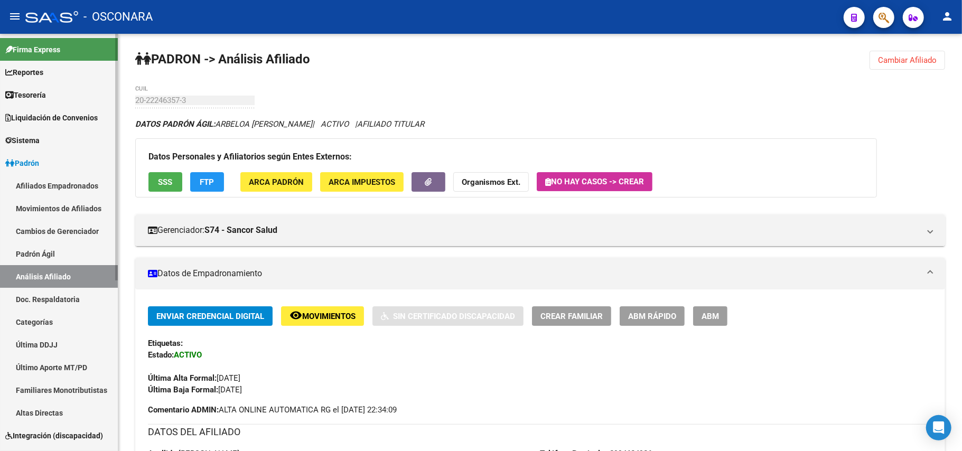
click at [21, 254] on link "Padrón Ágil" at bounding box center [59, 254] width 118 height 23
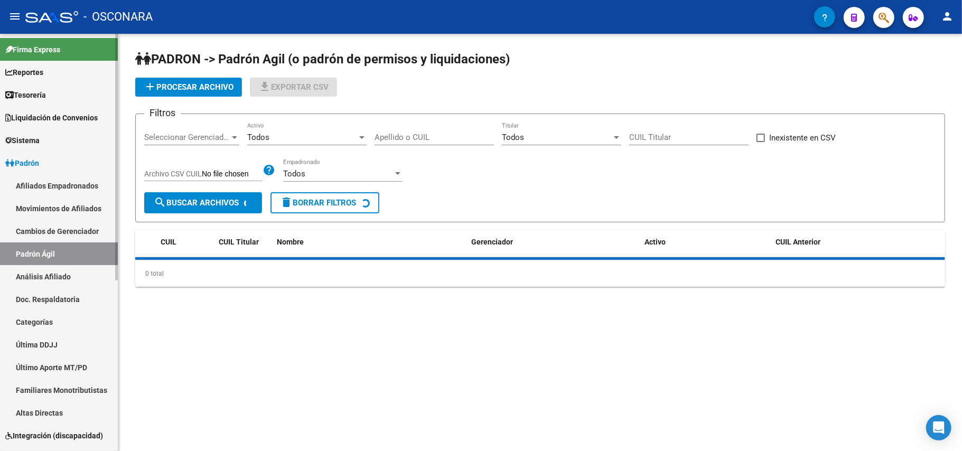
click at [16, 271] on link "Análisis Afiliado" at bounding box center [59, 276] width 118 height 23
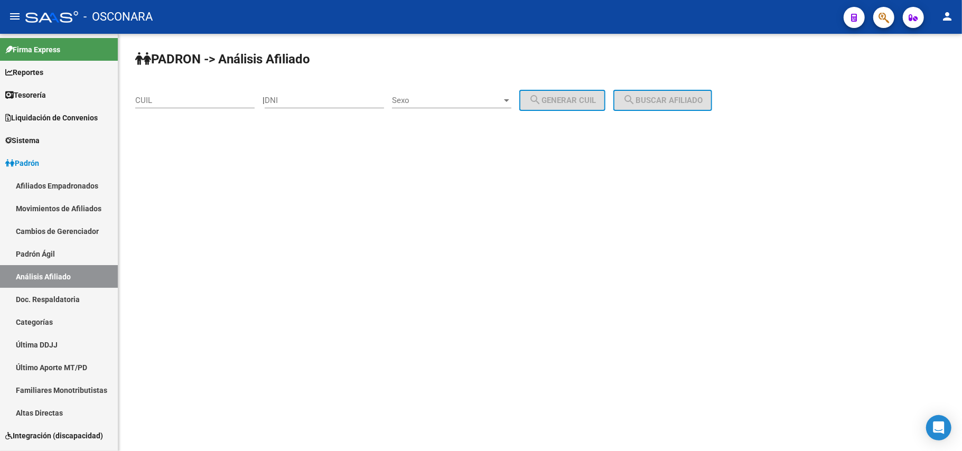
click at [213, 87] on div "CUIL" at bounding box center [194, 97] width 119 height 23
paste input "20-22246357-3"
type input "20-22246357-3"
click at [707, 113] on div "PADRON -> Análisis Afiliado 20-22246357-3 CUIL | DNI Sexo Sexo search Generar C…" at bounding box center [540, 89] width 844 height 111
click at [703, 102] on span "search Buscar afiliado" at bounding box center [663, 101] width 80 height 10
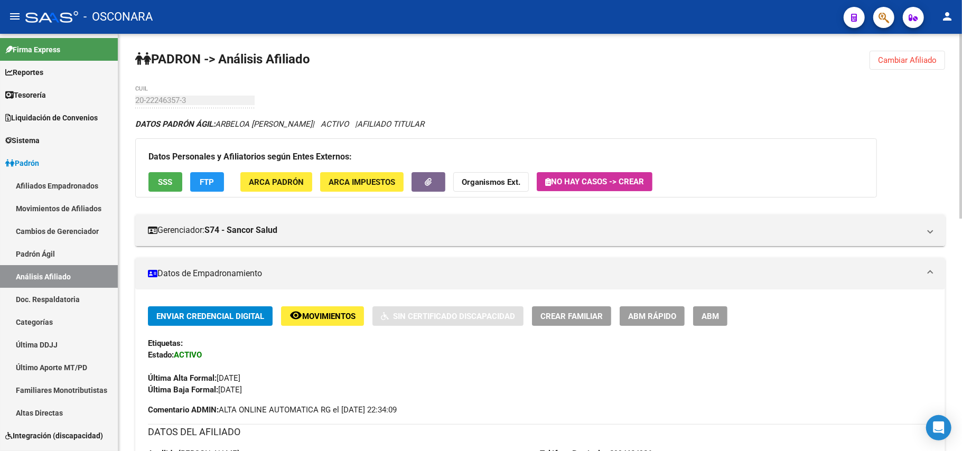
click at [151, 180] on button "SSS" at bounding box center [165, 182] width 34 height 20
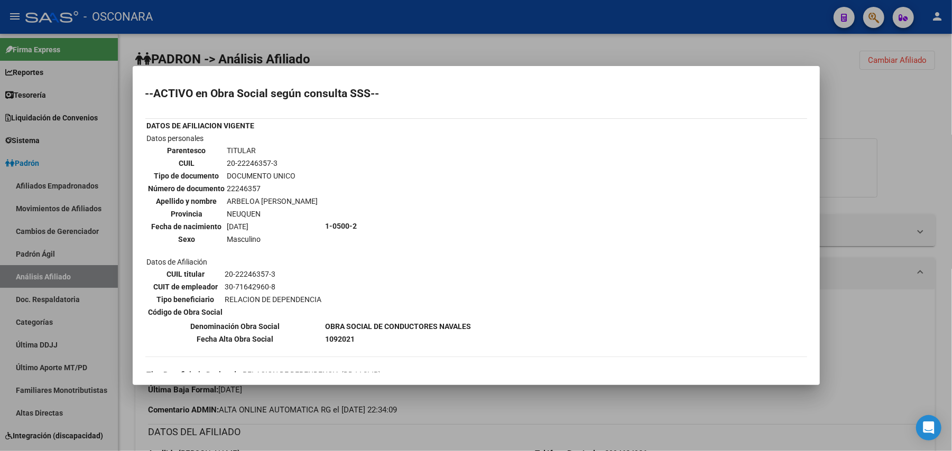
click at [868, 126] on div at bounding box center [476, 225] width 952 height 451
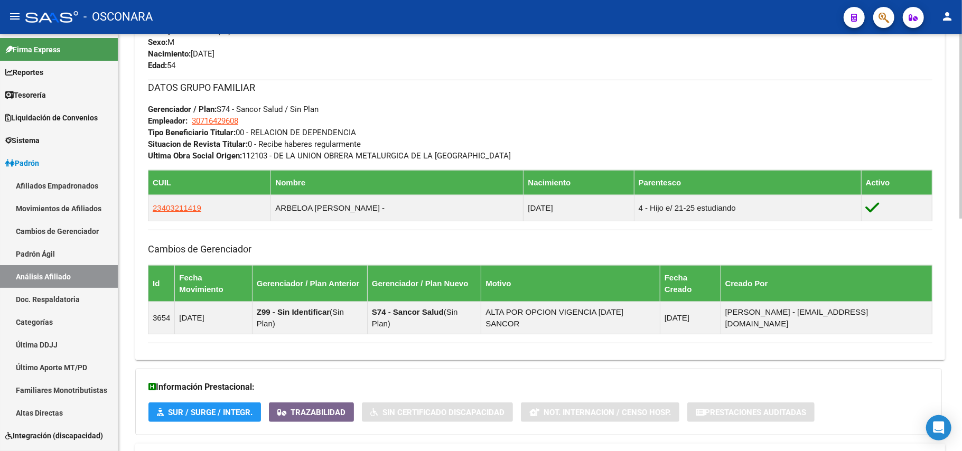
scroll to position [526, 0]
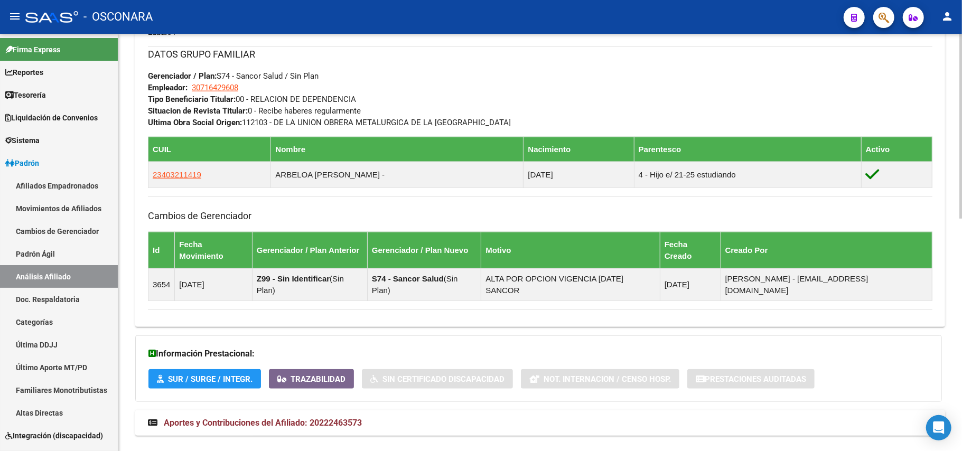
click at [320, 418] on span "Aportes y Contribuciones del Afiliado: 20222463573" at bounding box center [263, 423] width 198 height 10
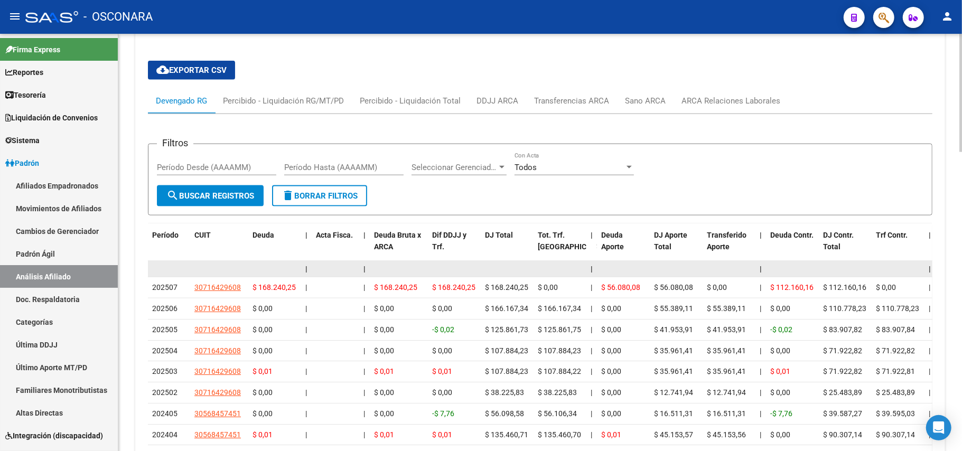
scroll to position [939, 0]
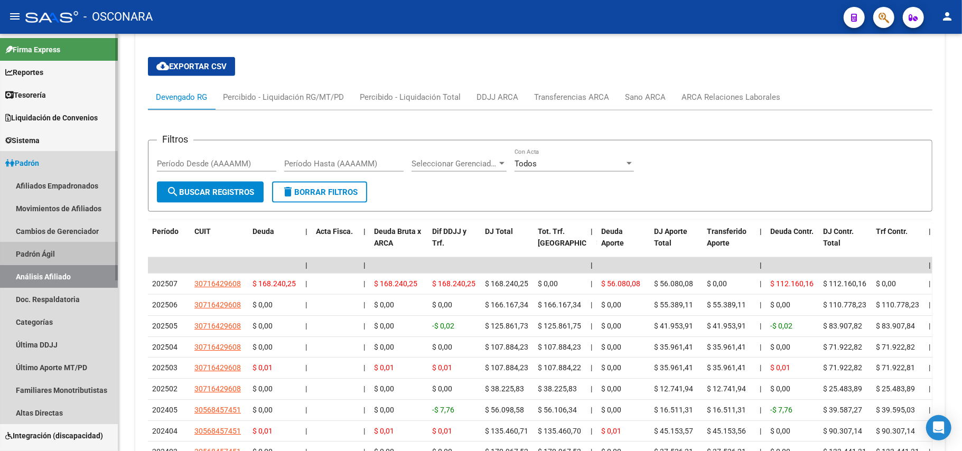
drag, startPoint x: 51, startPoint y: 243, endPoint x: 52, endPoint y: 254, distance: 10.6
click at [51, 243] on link "Padrón Ágil" at bounding box center [59, 254] width 118 height 23
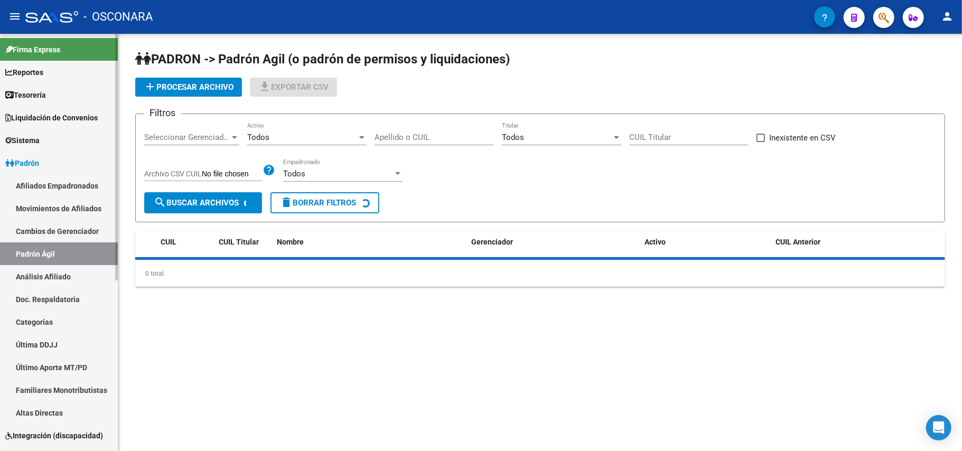
click at [53, 271] on link "Análisis Afiliado" at bounding box center [59, 276] width 118 height 23
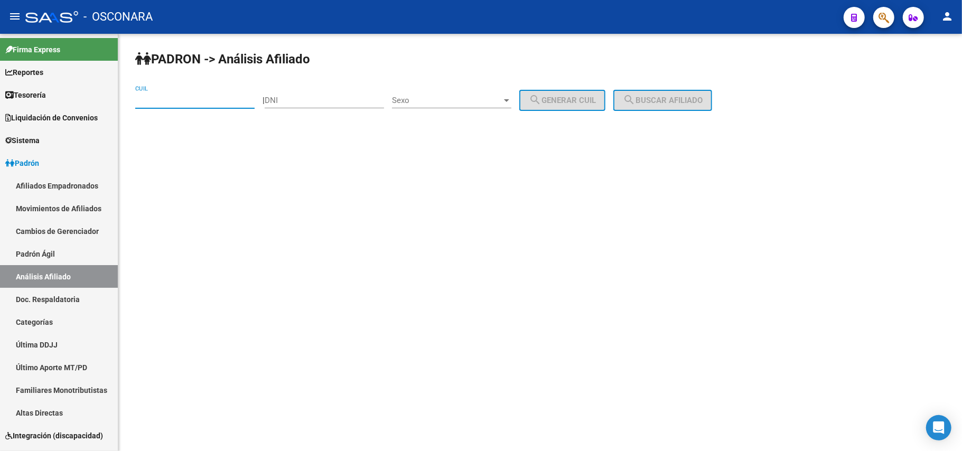
click at [201, 99] on input "CUIL" at bounding box center [194, 101] width 119 height 10
paste input "20-22246357-3"
type input "20-22246357-3"
click at [687, 99] on span "search Buscar afiliado" at bounding box center [663, 101] width 80 height 10
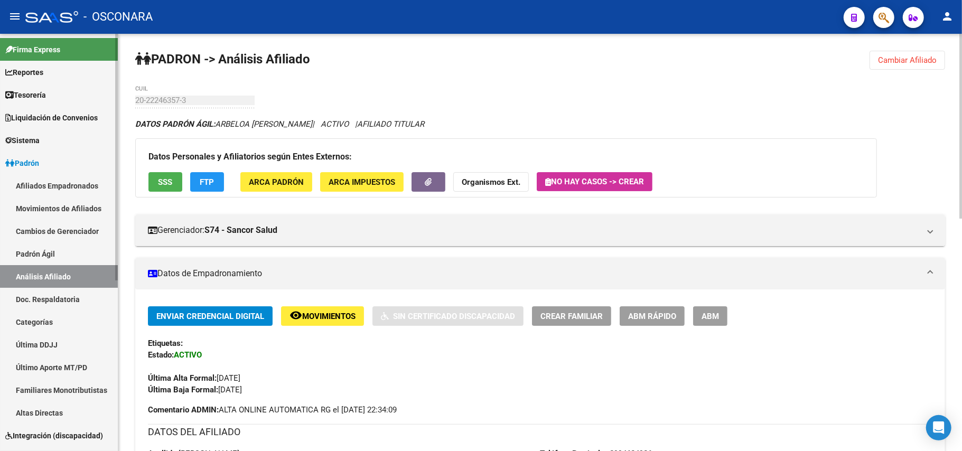
click at [53, 246] on link "Padrón Ágil" at bounding box center [59, 254] width 118 height 23
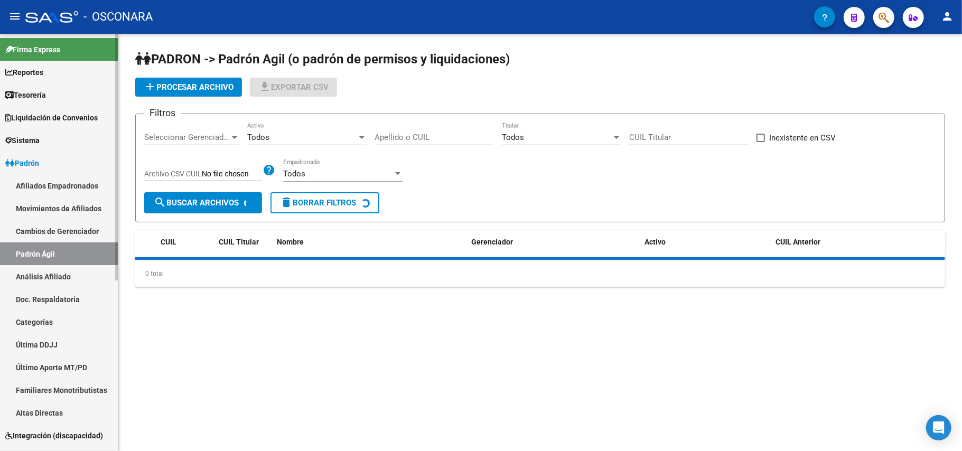
click at [61, 273] on link "Análisis Afiliado" at bounding box center [59, 276] width 118 height 23
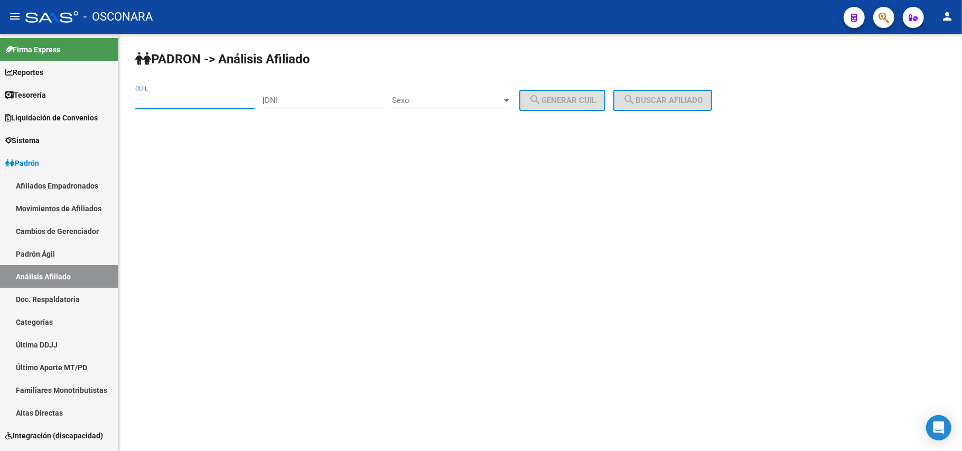
paste input "20-22246357-3"
drag, startPoint x: 169, startPoint y: 99, endPoint x: 564, endPoint y: 101, distance: 395.3
click at [170, 98] on input "20-22246357-3" at bounding box center [194, 101] width 119 height 10
type input "20-22246357-3"
click at [674, 96] on span "search Buscar afiliado" at bounding box center [663, 101] width 80 height 10
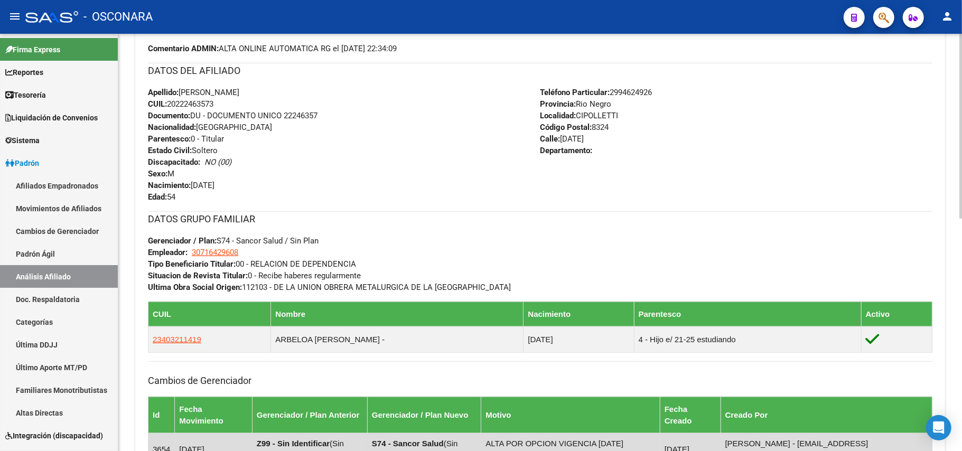
scroll to position [526, 0]
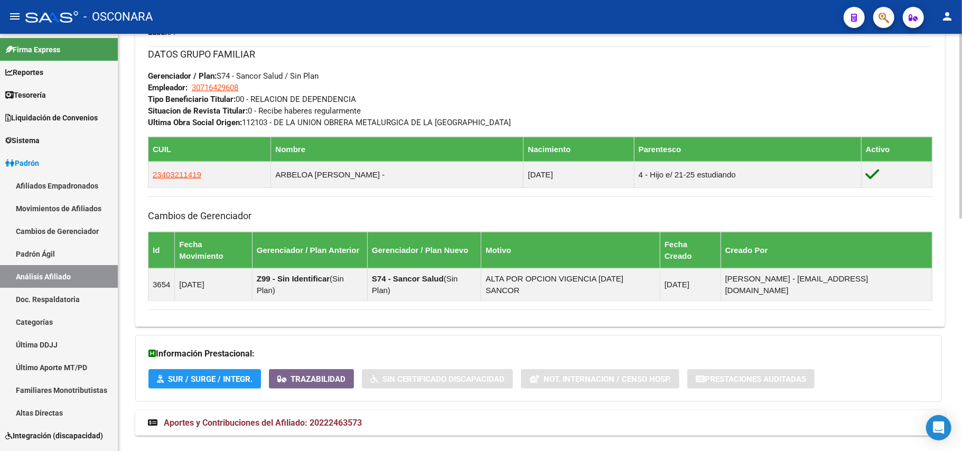
click at [320, 418] on span "Aportes y Contribuciones del Afiliado: 20222463573" at bounding box center [263, 423] width 198 height 10
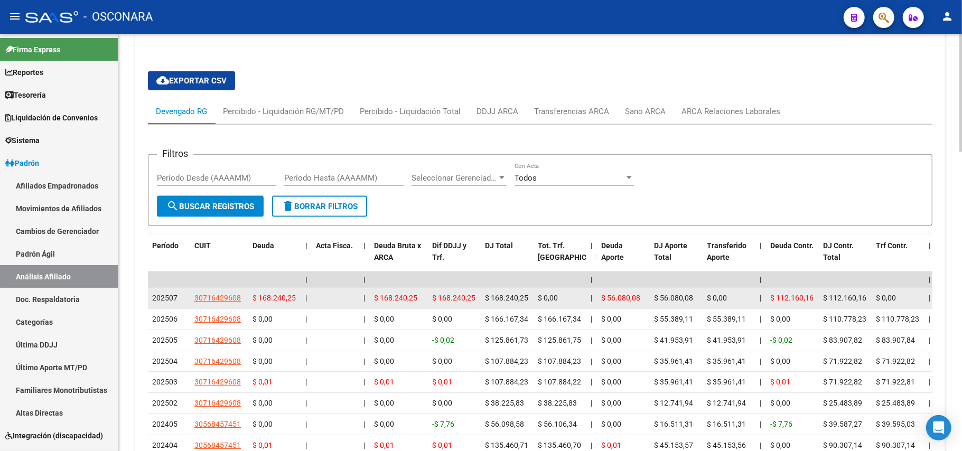
scroll to position [1055, 0]
